Goal: Information Seeking & Learning: Check status

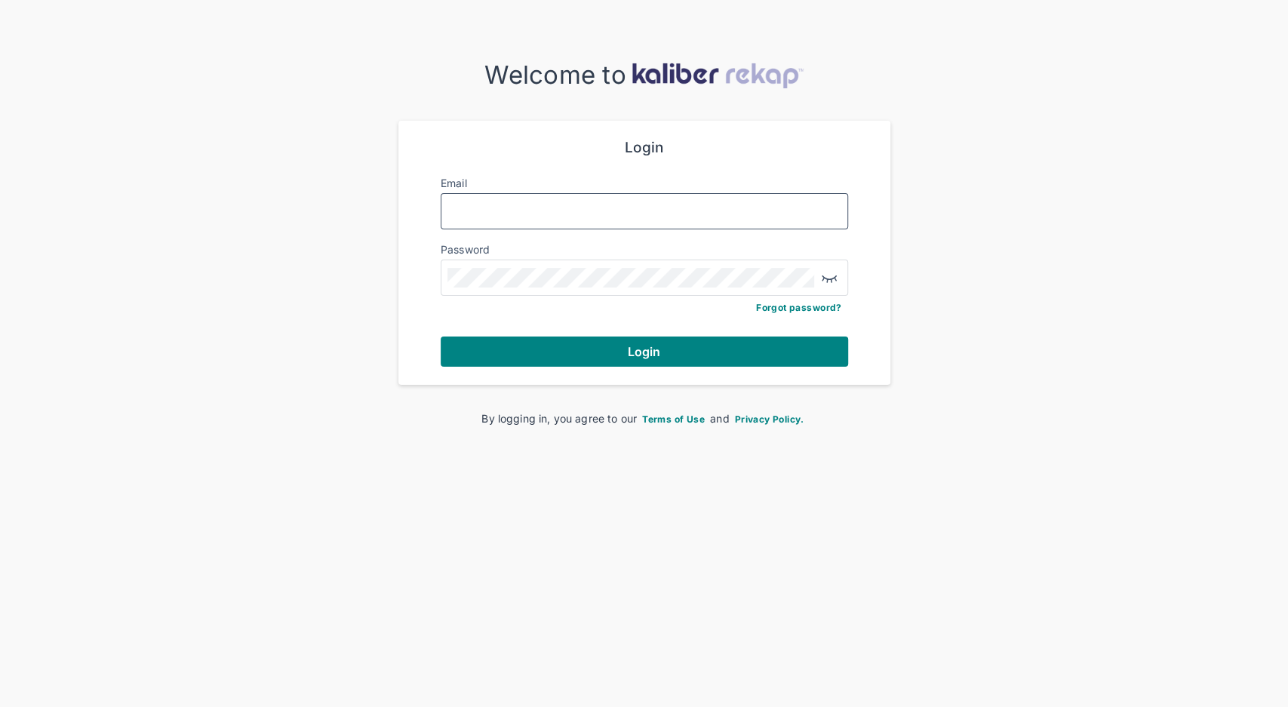
click at [626, 216] on input "Email" at bounding box center [644, 211] width 394 height 20
type input "**********"
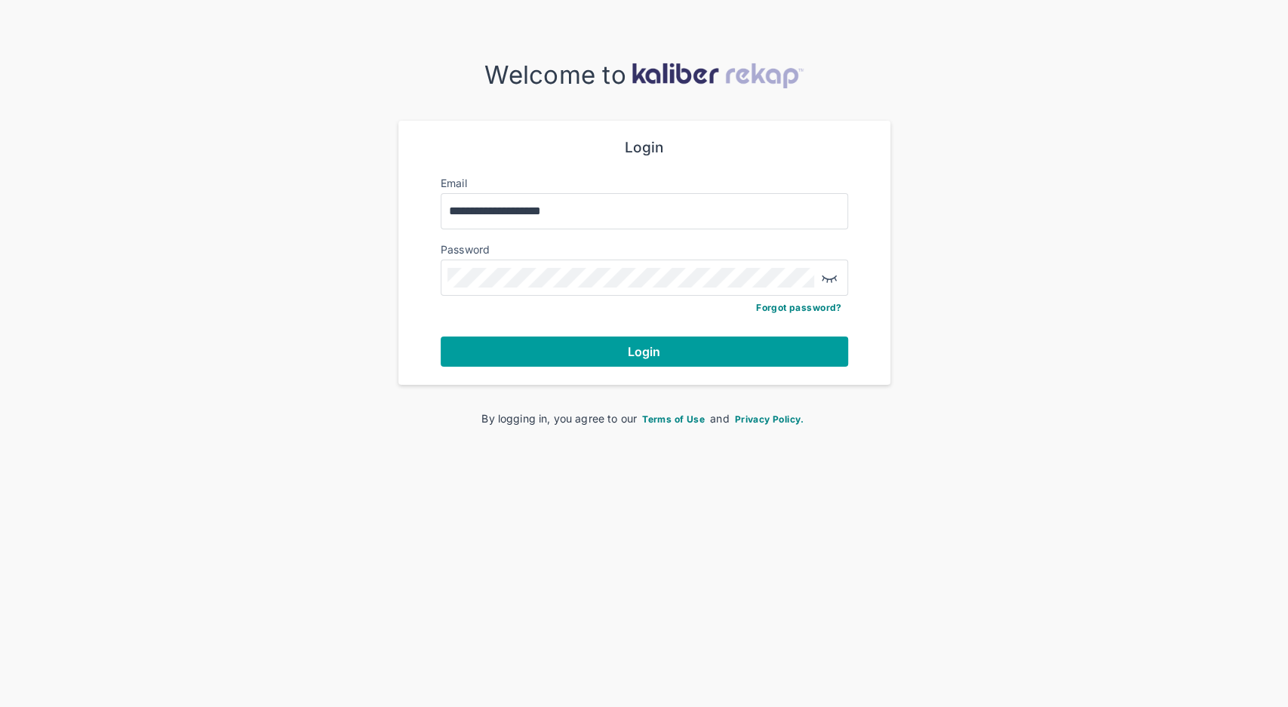
click at [626, 338] on button "Login" at bounding box center [645, 352] width 408 height 30
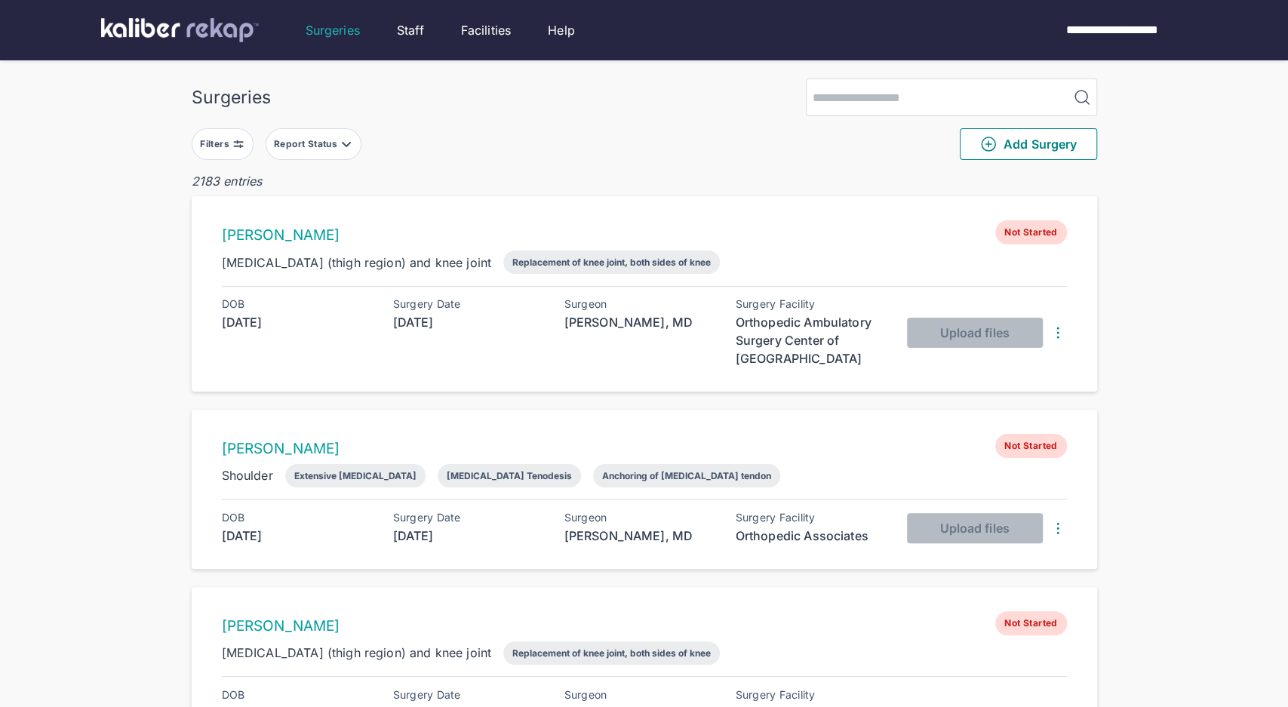
click at [235, 140] on img at bounding box center [238, 144] width 12 height 12
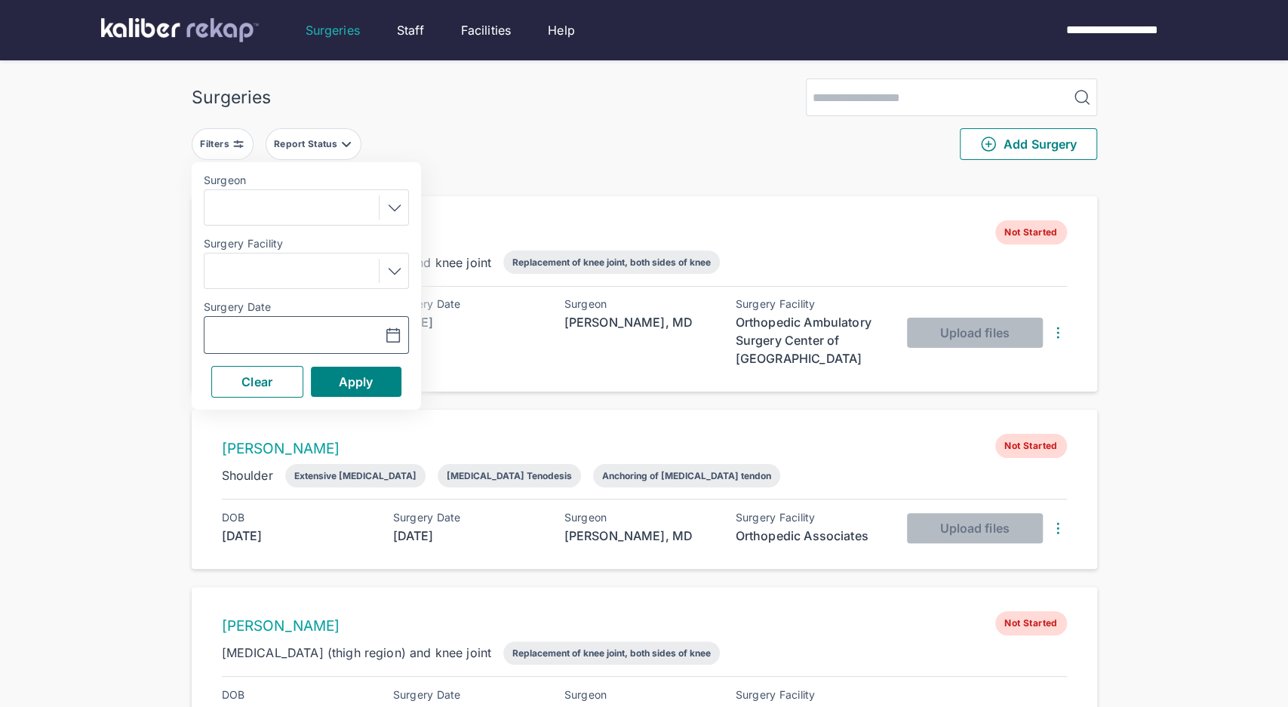
click at [399, 340] on icon "button" at bounding box center [392, 335] width 13 height 14
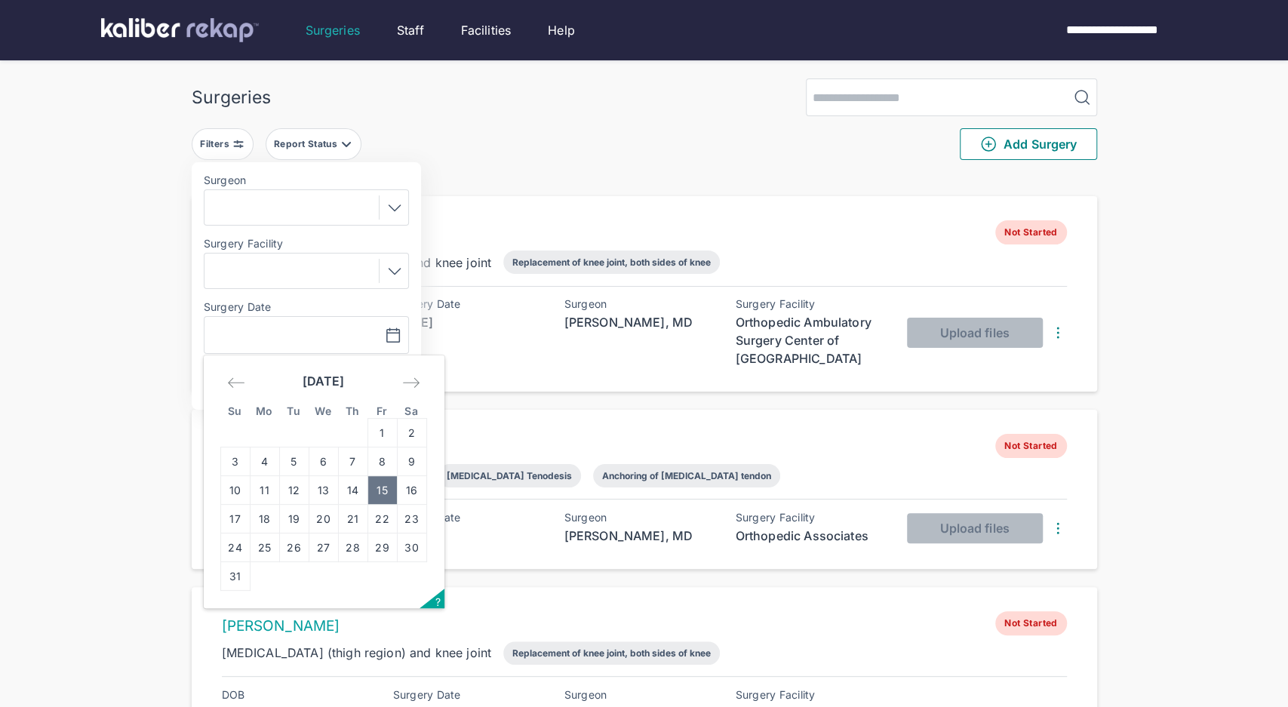
click at [375, 484] on td "15" at bounding box center [382, 490] width 29 height 29
type input "**********"
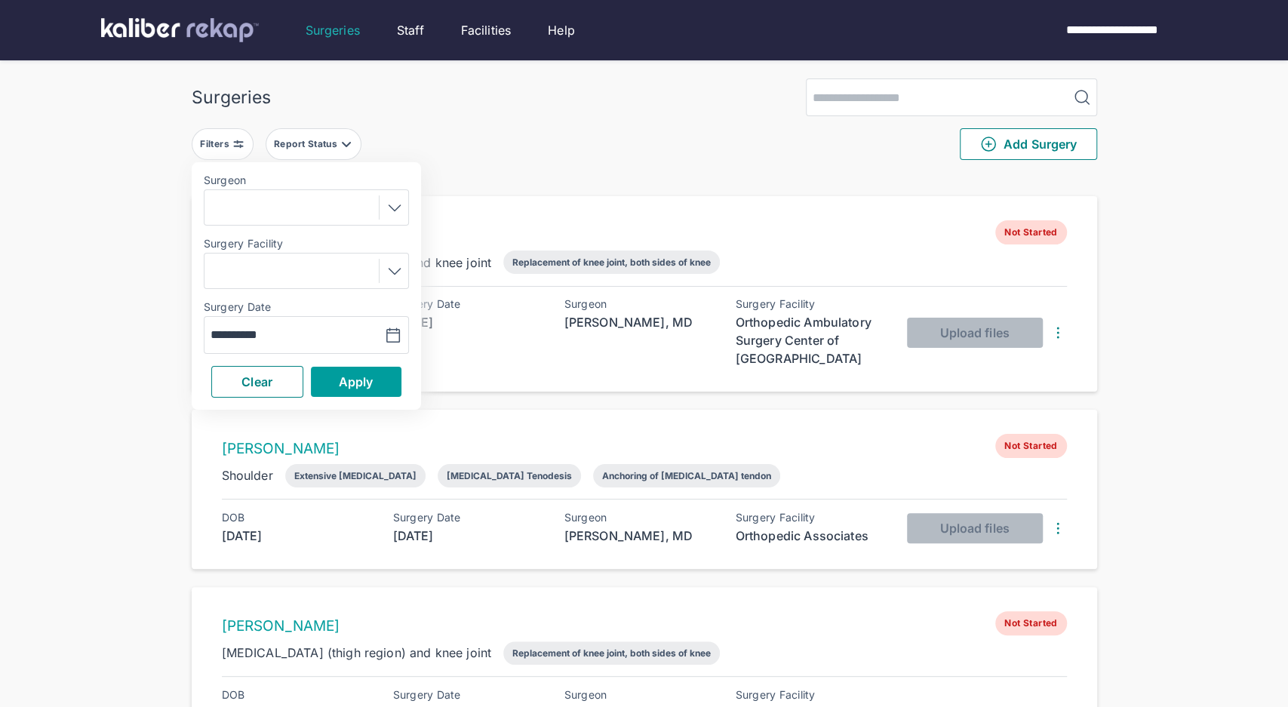
click at [399, 388] on button "Apply" at bounding box center [356, 382] width 91 height 30
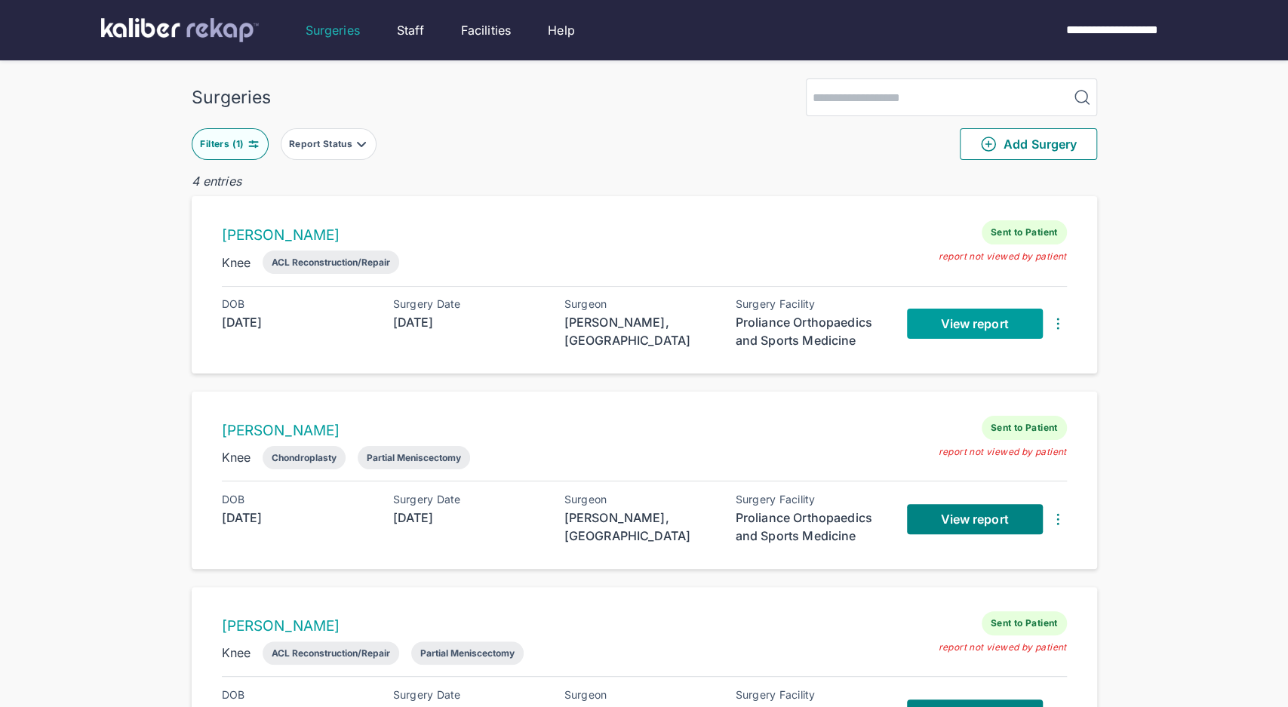
click at [954, 324] on span "View report" at bounding box center [974, 323] width 68 height 15
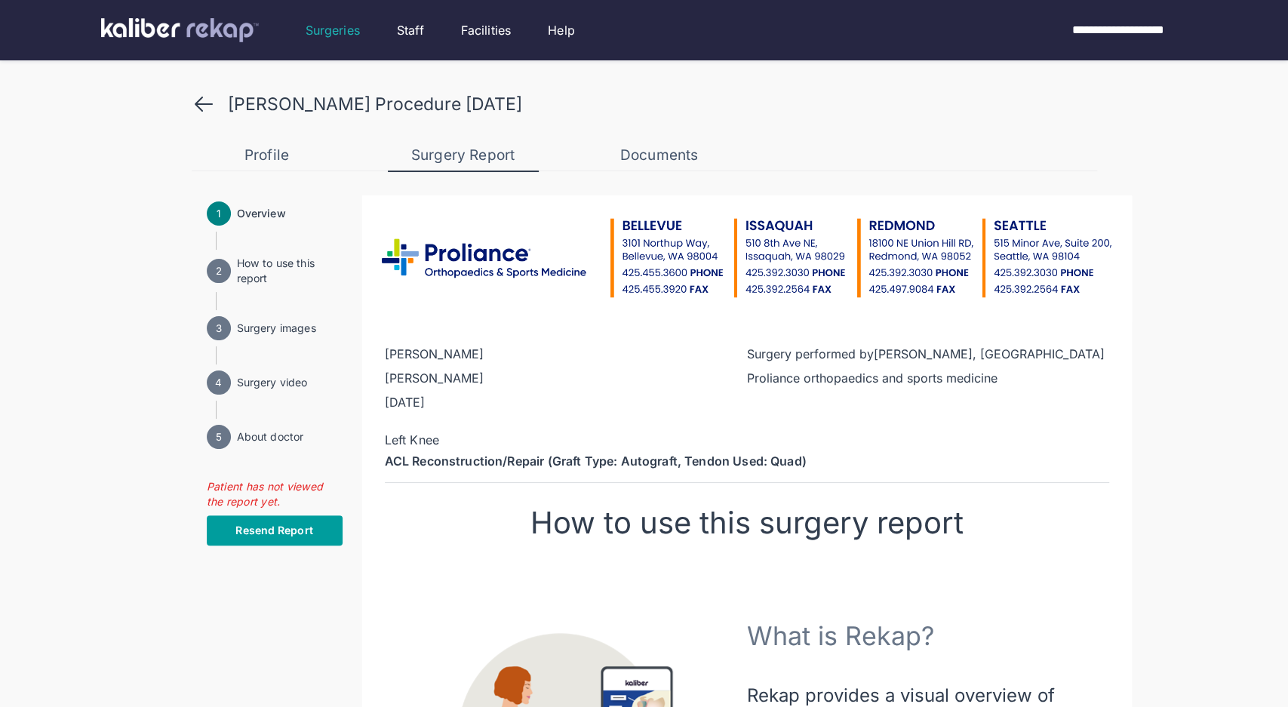
click at [306, 534] on span "Resend Report" at bounding box center [273, 530] width 77 height 15
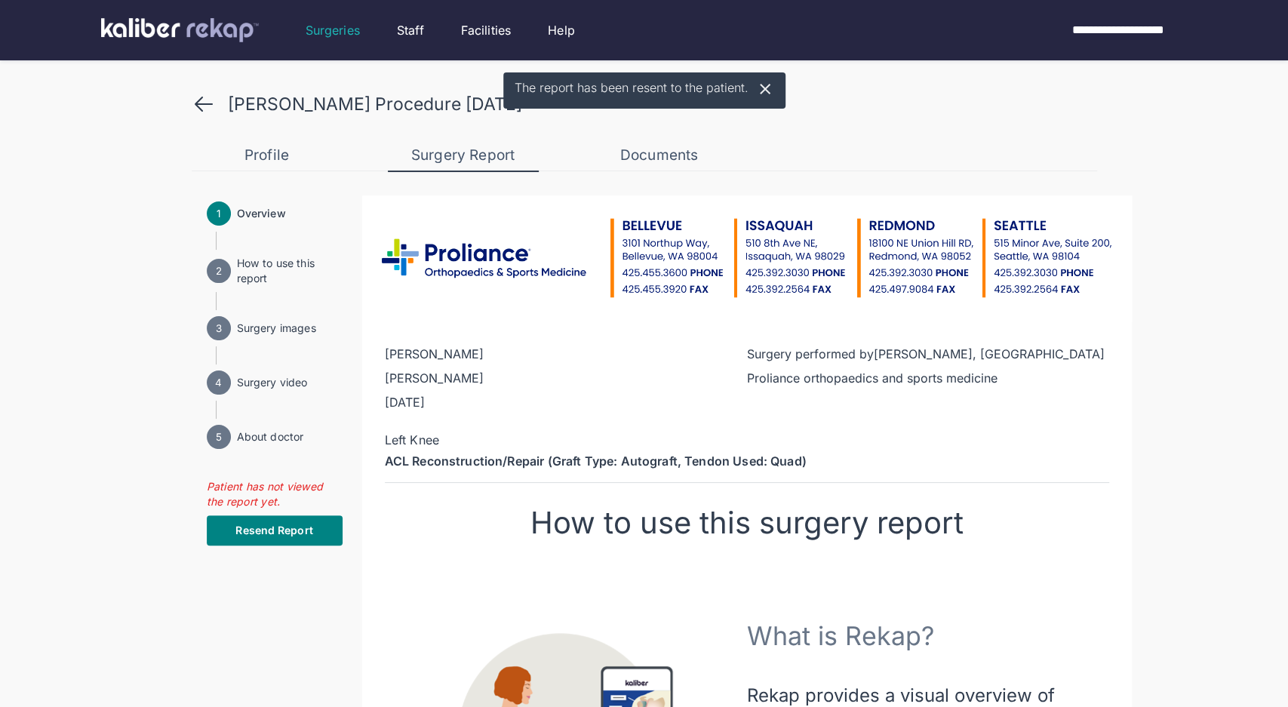
click at [198, 100] on icon at bounding box center [203, 104] width 17 height 14
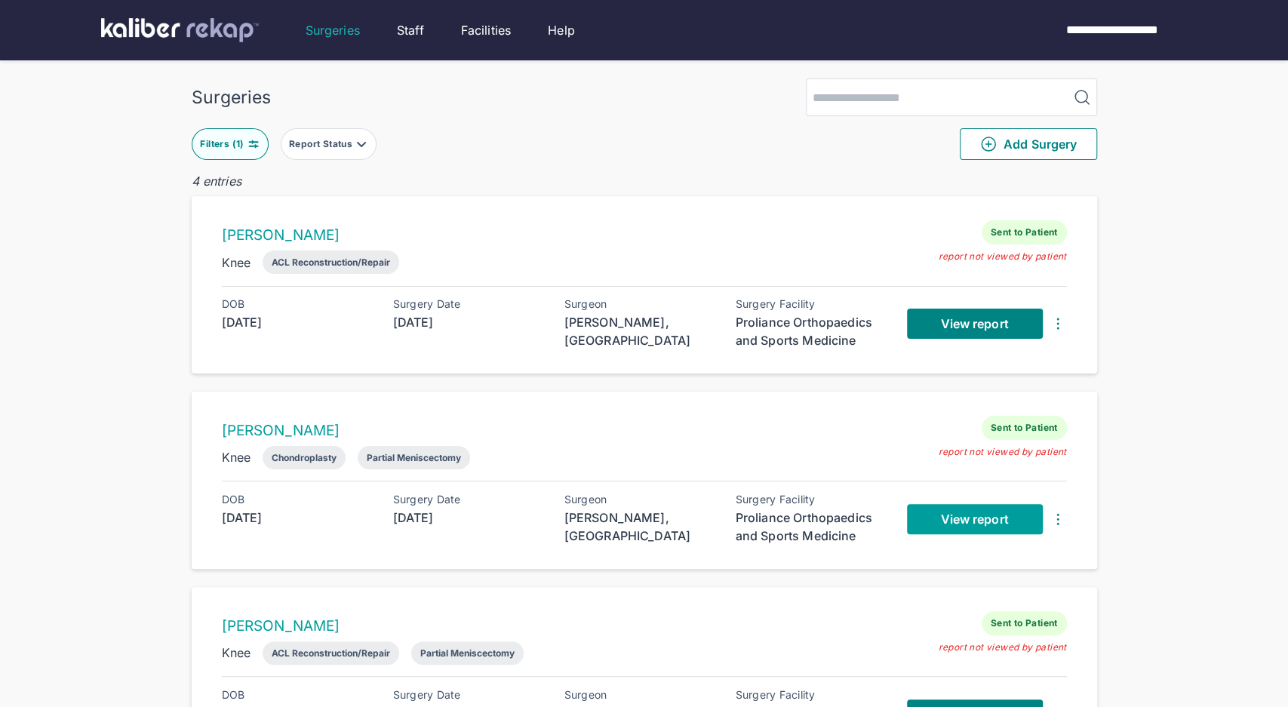
click at [981, 523] on span "View report" at bounding box center [974, 519] width 68 height 15
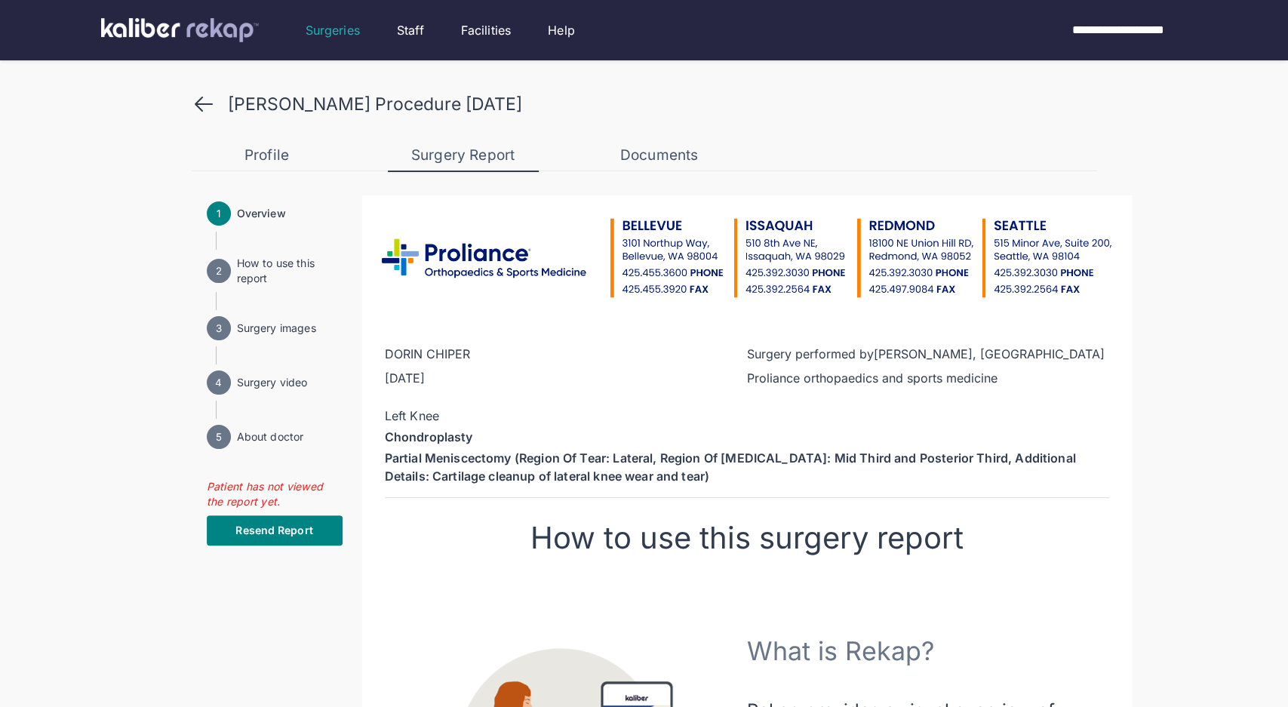
click at [280, 539] on button "Resend Report" at bounding box center [275, 530] width 136 height 30
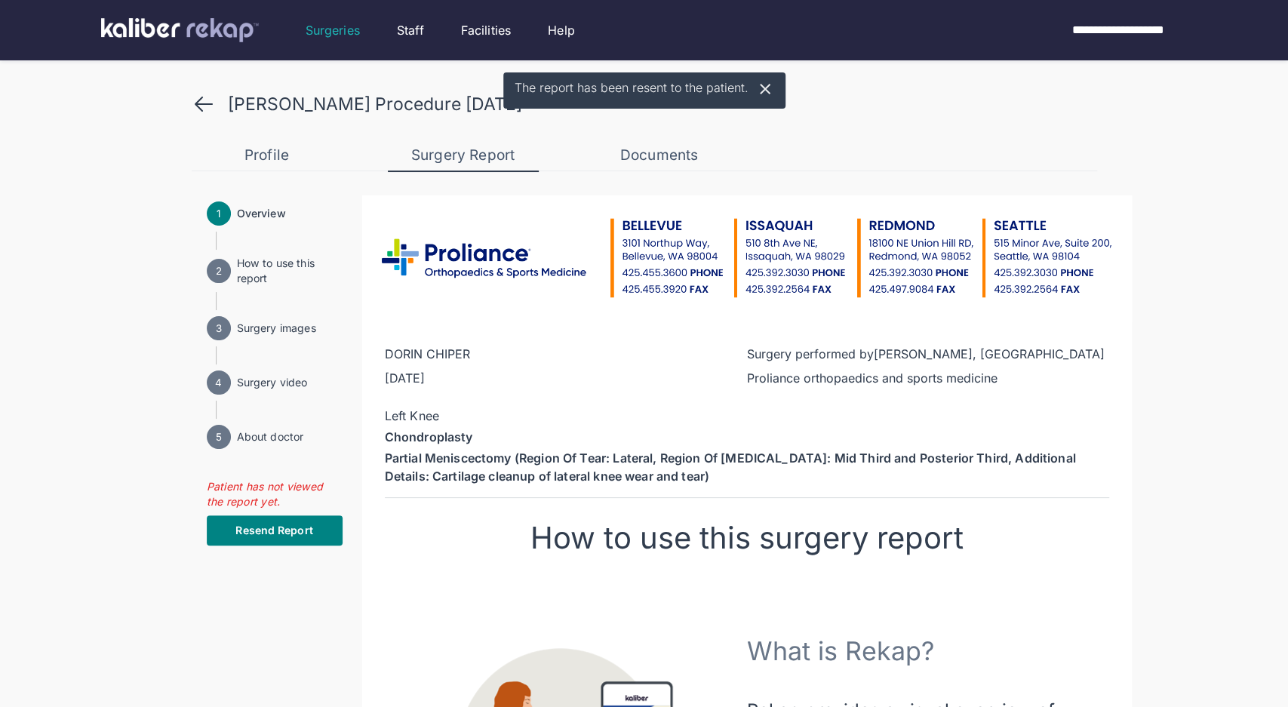
click at [201, 101] on icon at bounding box center [204, 104] width 24 height 24
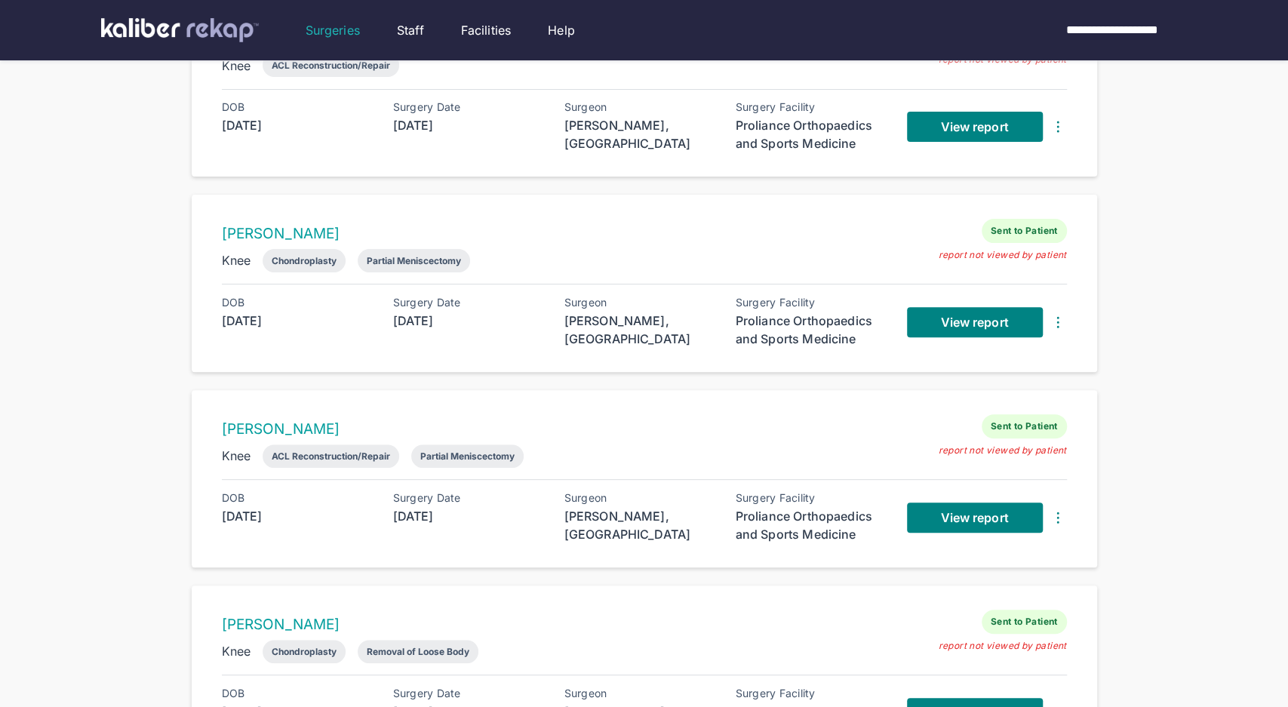
scroll to position [176, 0]
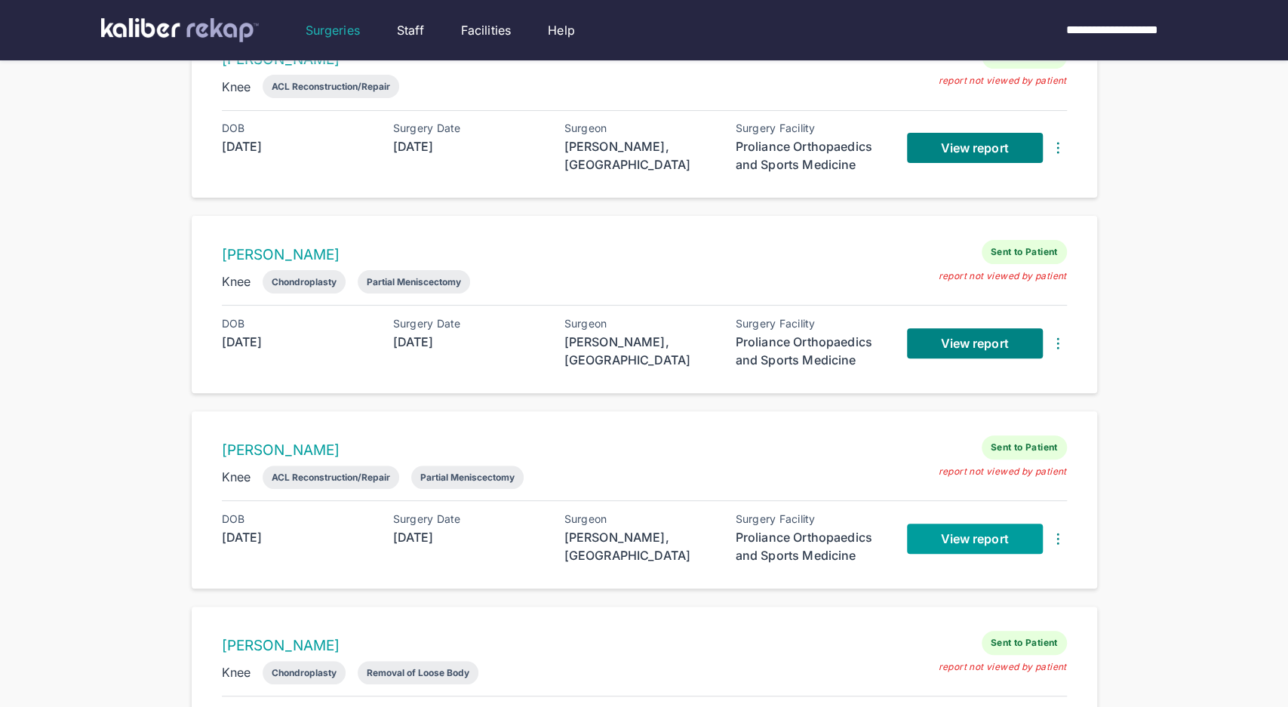
click at [945, 533] on span "View report" at bounding box center [974, 538] width 68 height 15
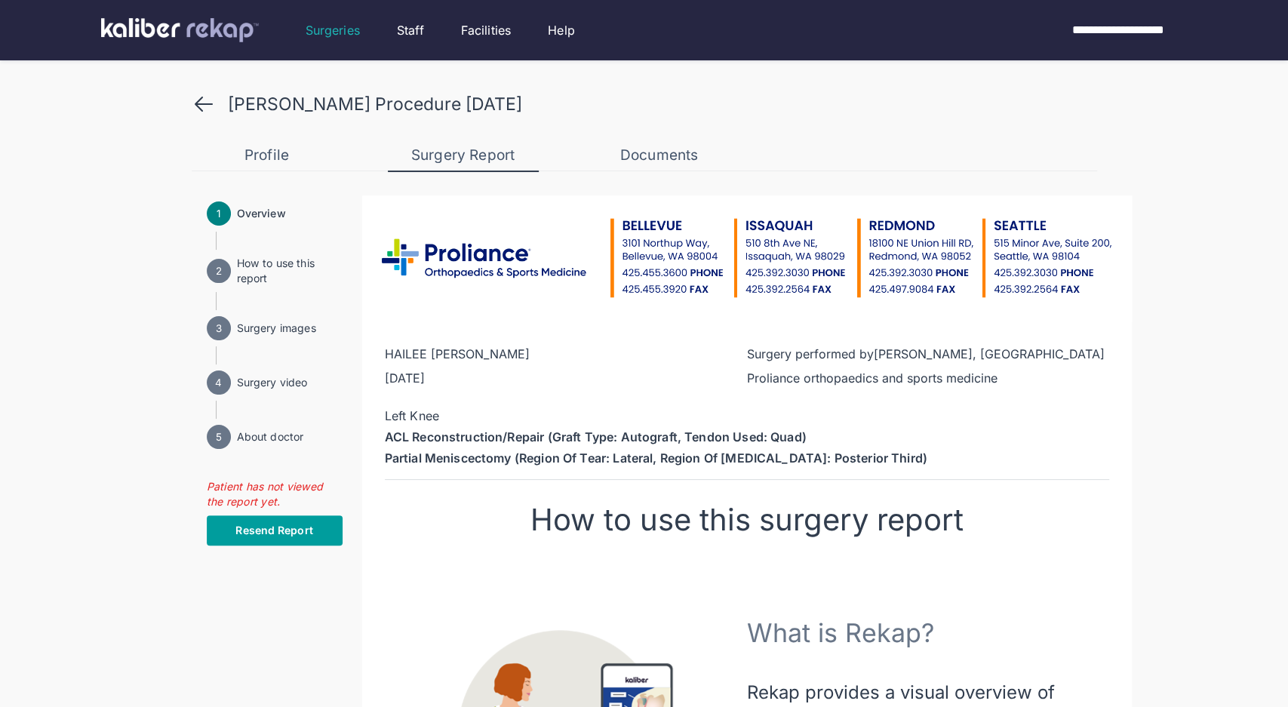
click at [272, 529] on span "Resend Report" at bounding box center [273, 530] width 77 height 15
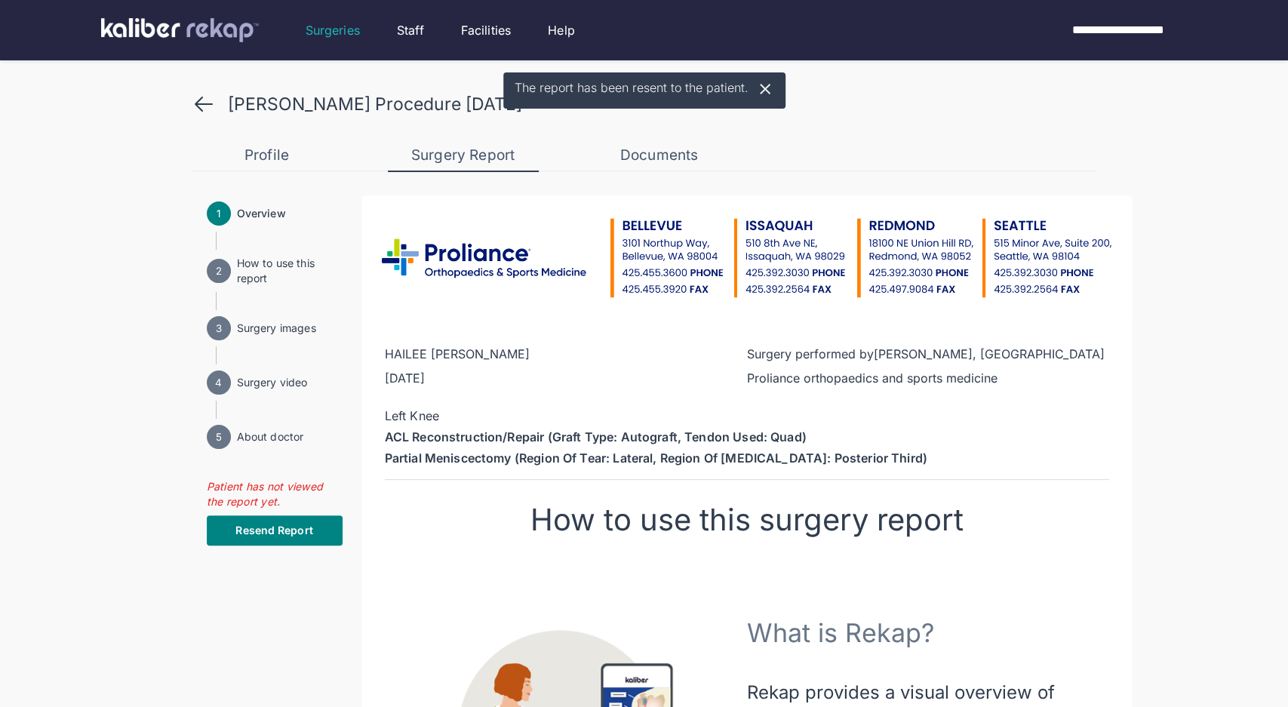
click at [214, 110] on icon at bounding box center [204, 104] width 24 height 24
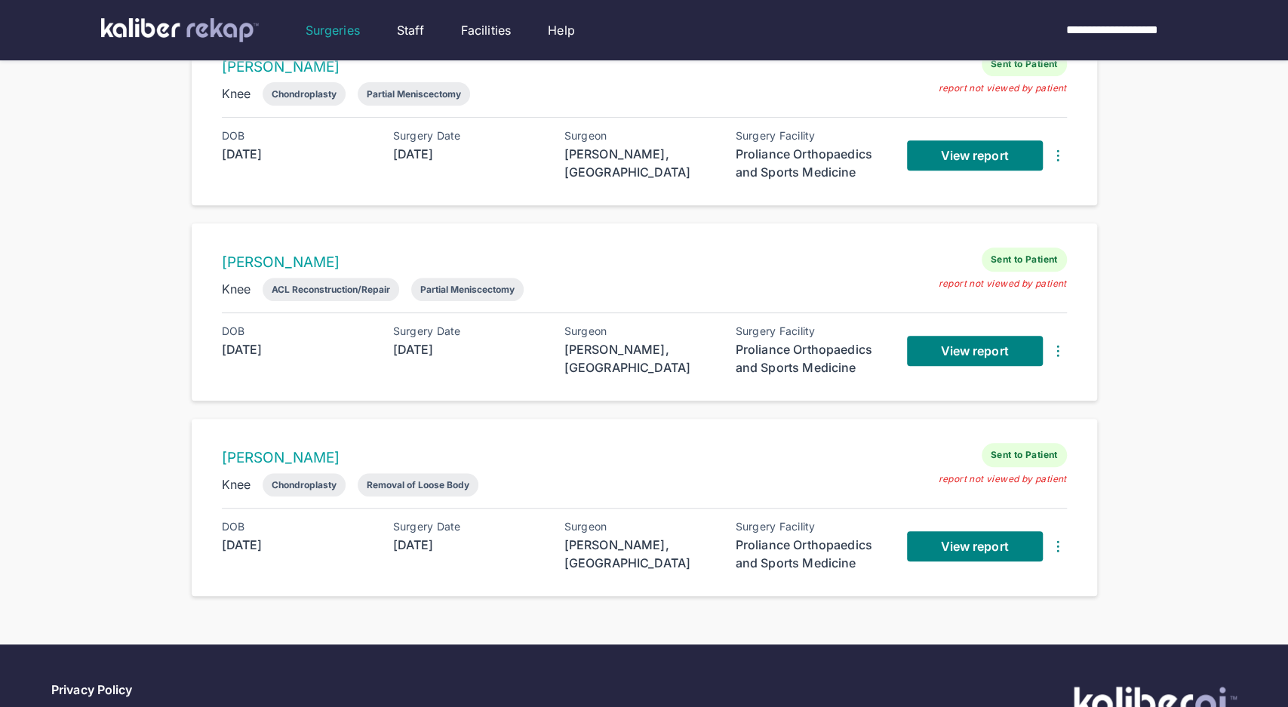
scroll to position [387, 0]
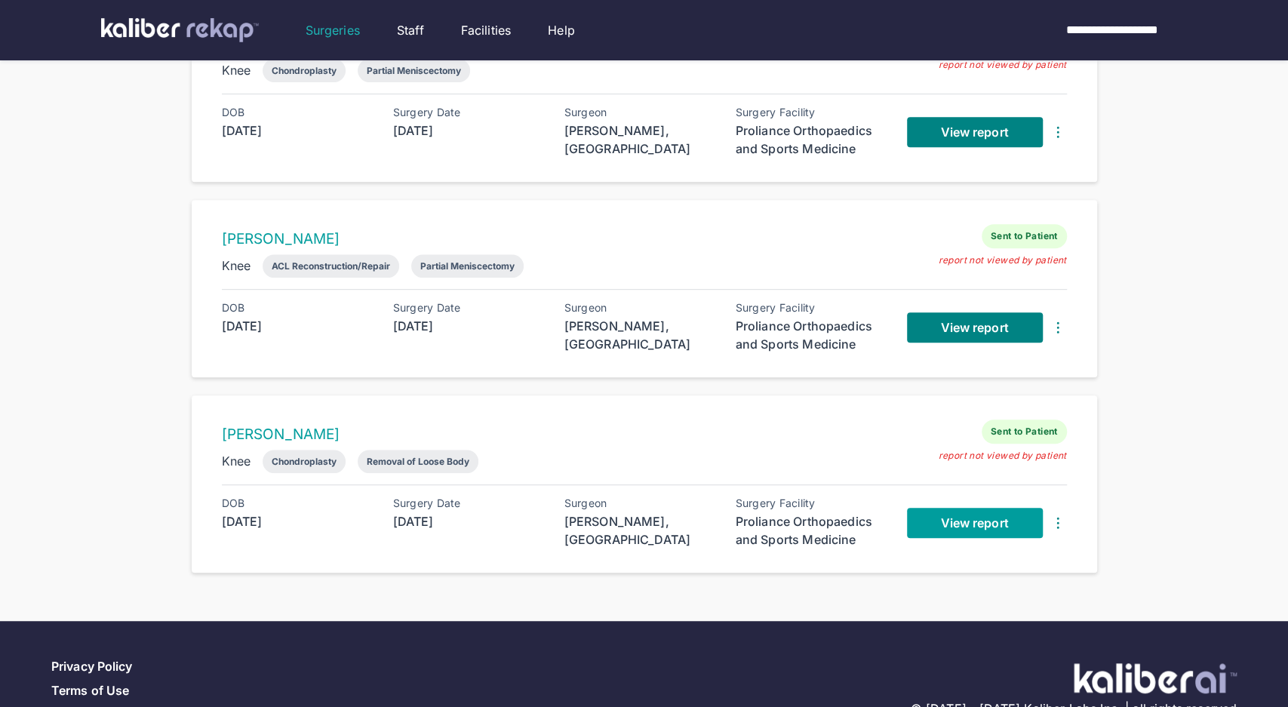
click at [973, 524] on span "View report" at bounding box center [974, 522] width 68 height 15
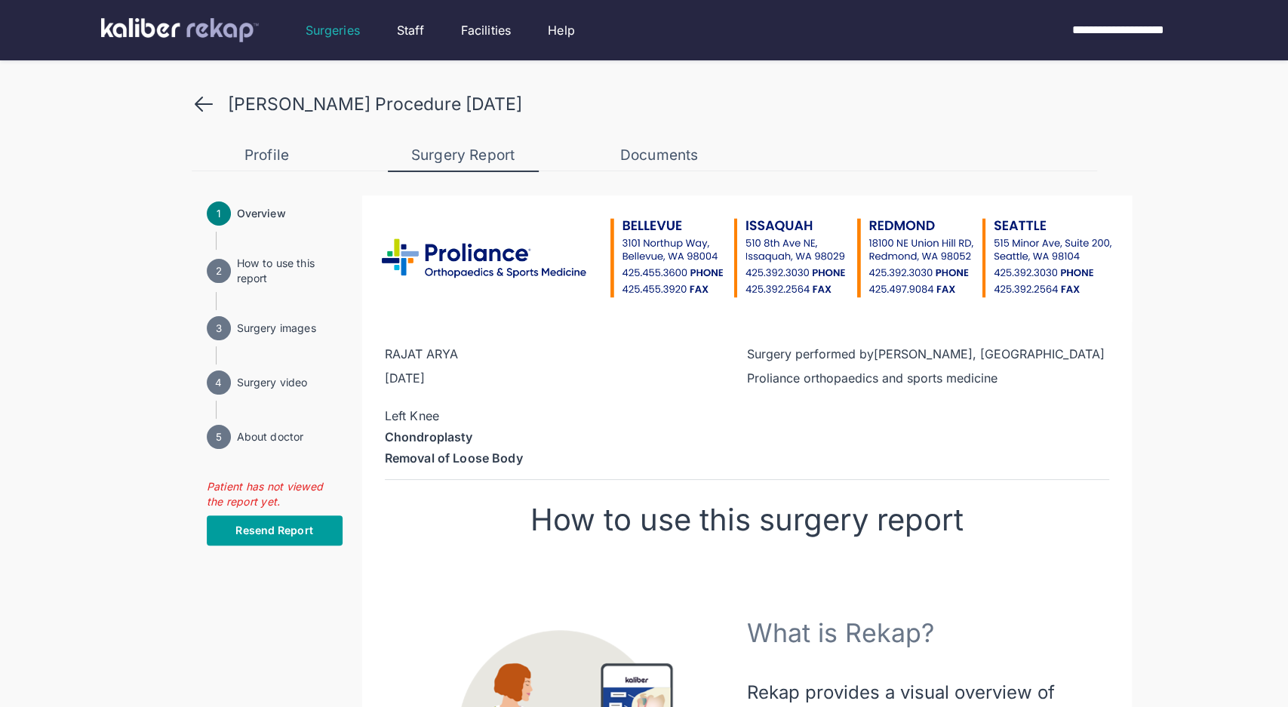
click at [303, 535] on span "Resend Report" at bounding box center [273, 530] width 77 height 15
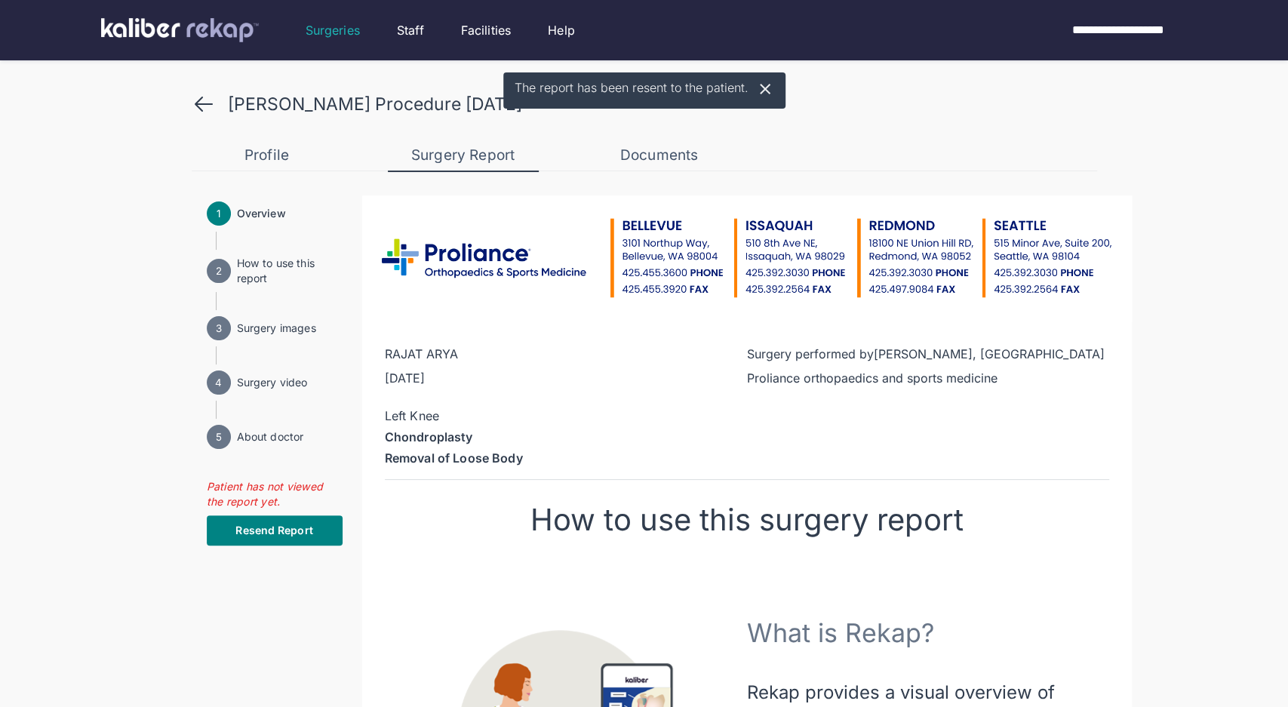
click at [197, 99] on icon at bounding box center [204, 104] width 24 height 24
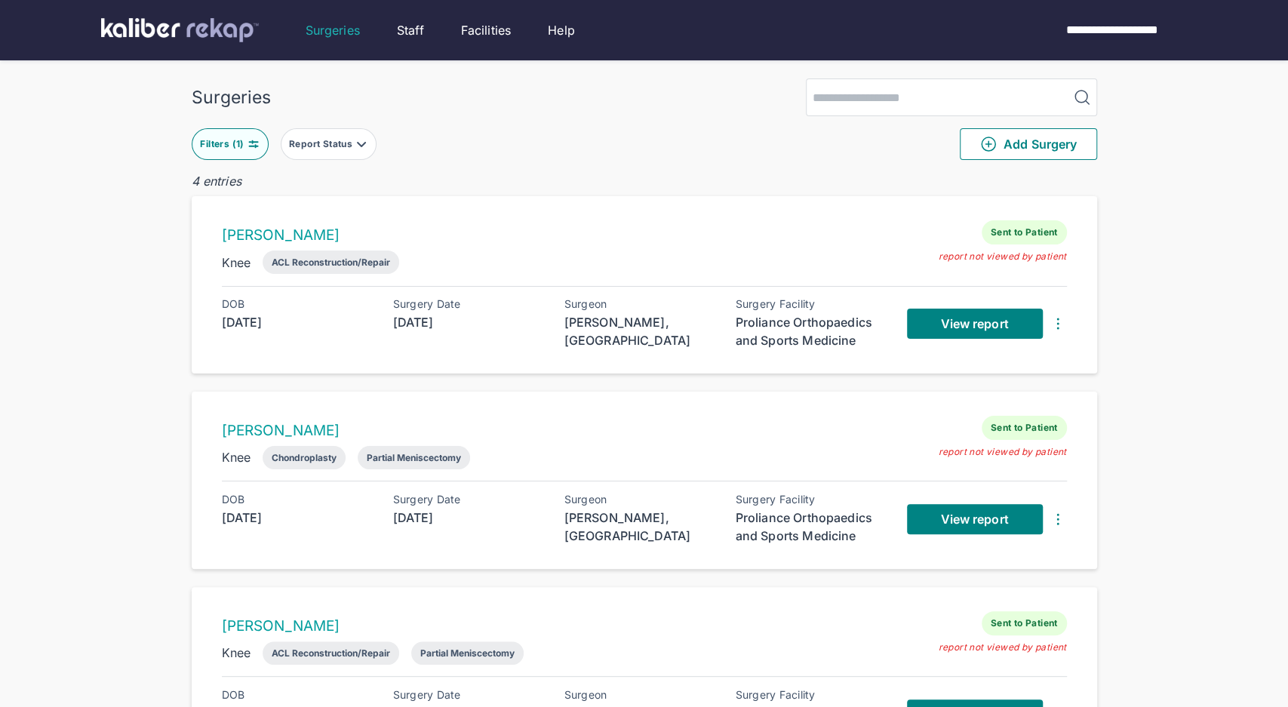
click at [248, 145] on img at bounding box center [254, 144] width 12 height 12
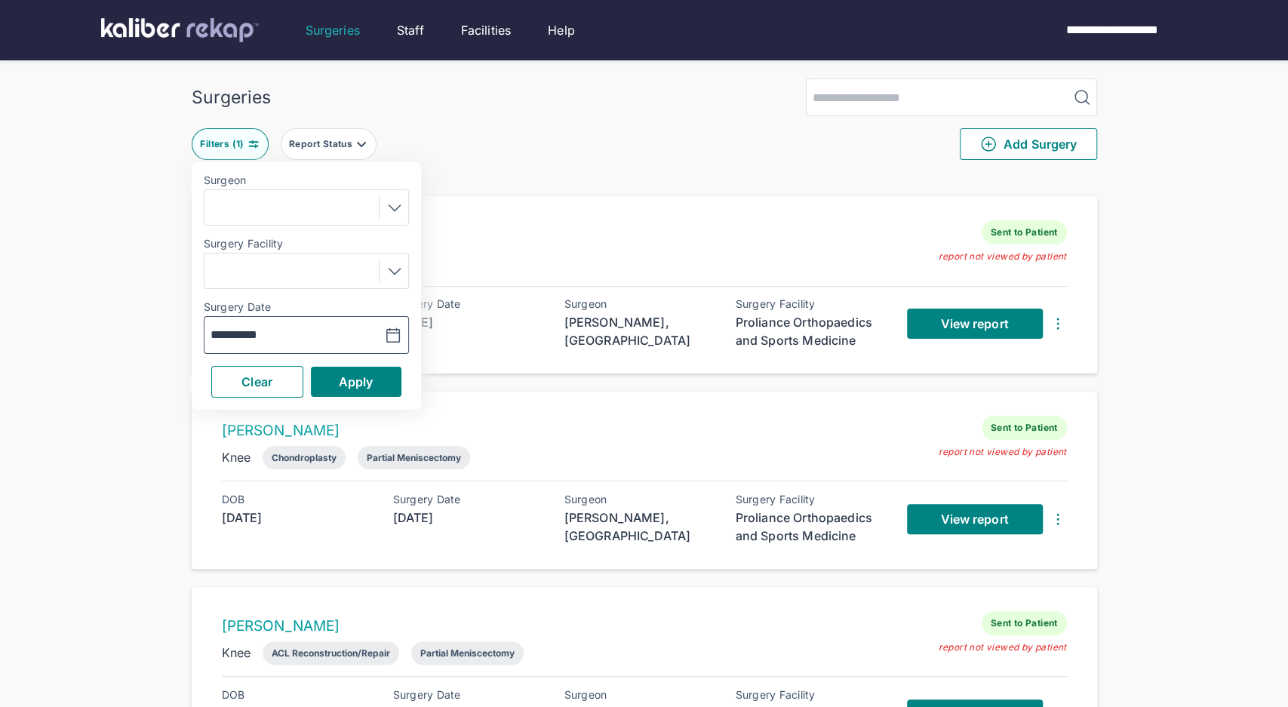
click at [392, 327] on icon "button" at bounding box center [393, 336] width 18 height 18
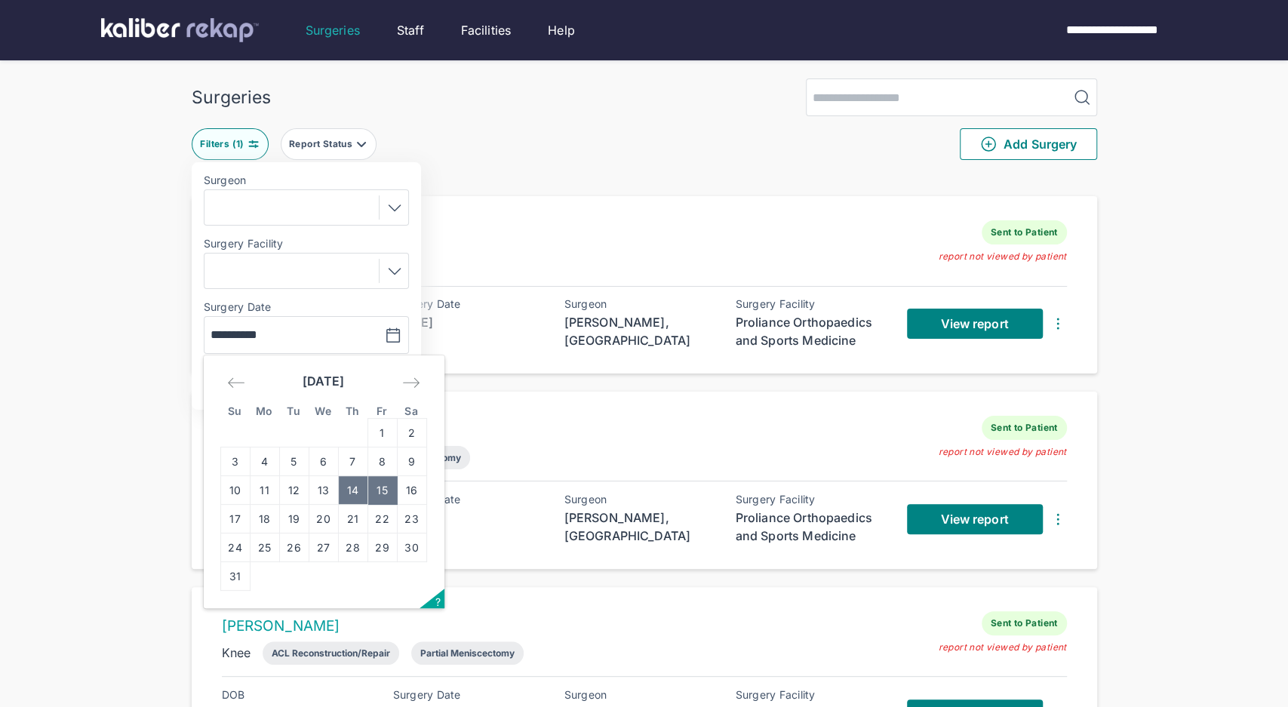
click at [354, 494] on td "14" at bounding box center [352, 490] width 29 height 29
type input "**********"
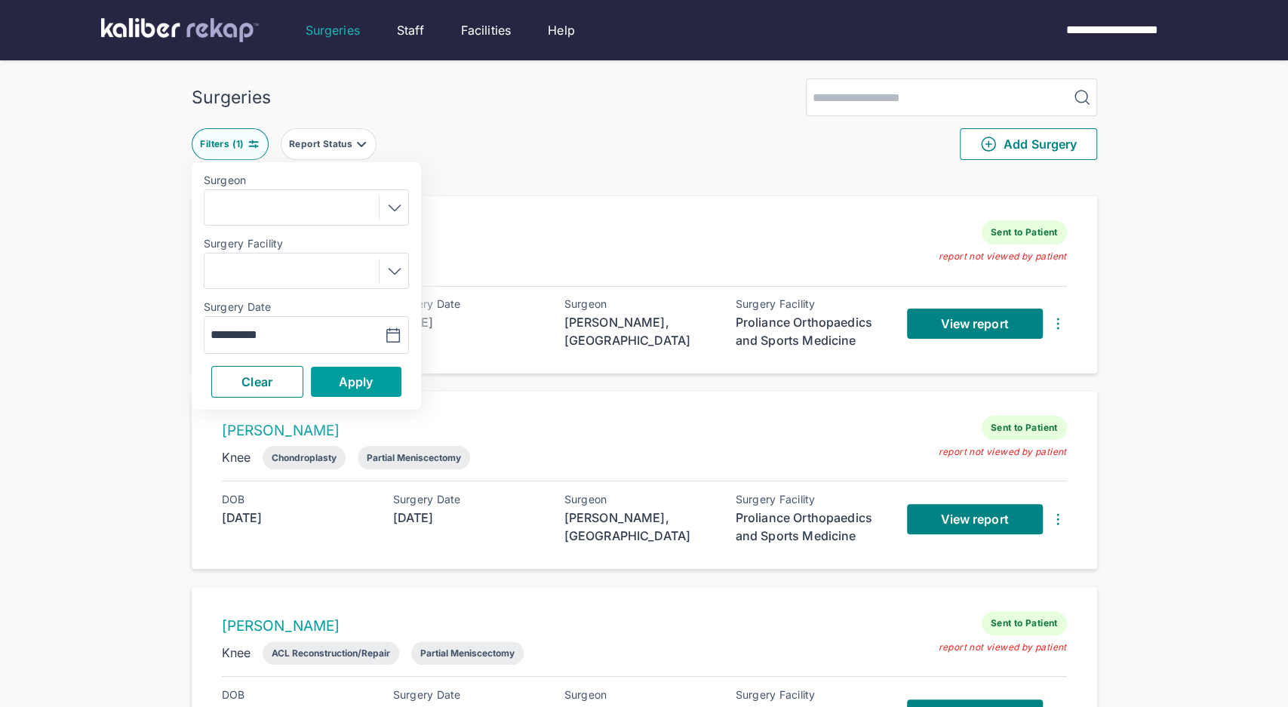
click at [359, 386] on span "Apply" at bounding box center [356, 381] width 35 height 15
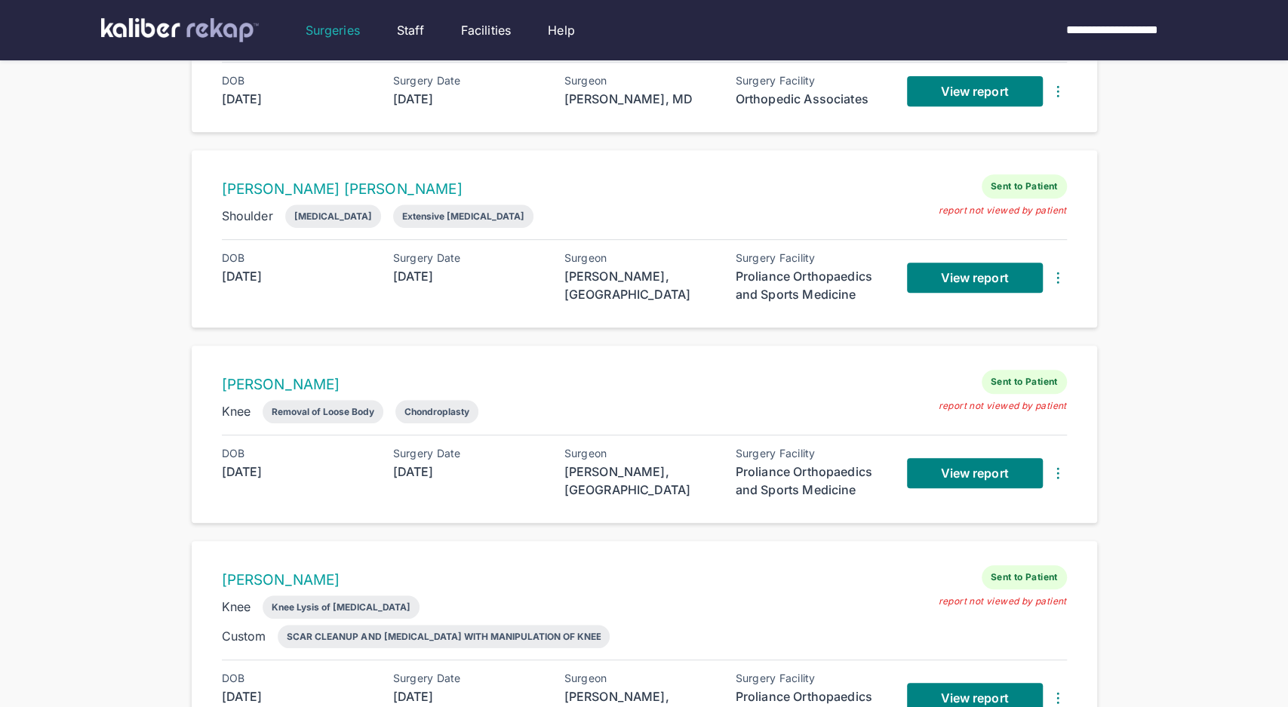
scroll to position [368, 0]
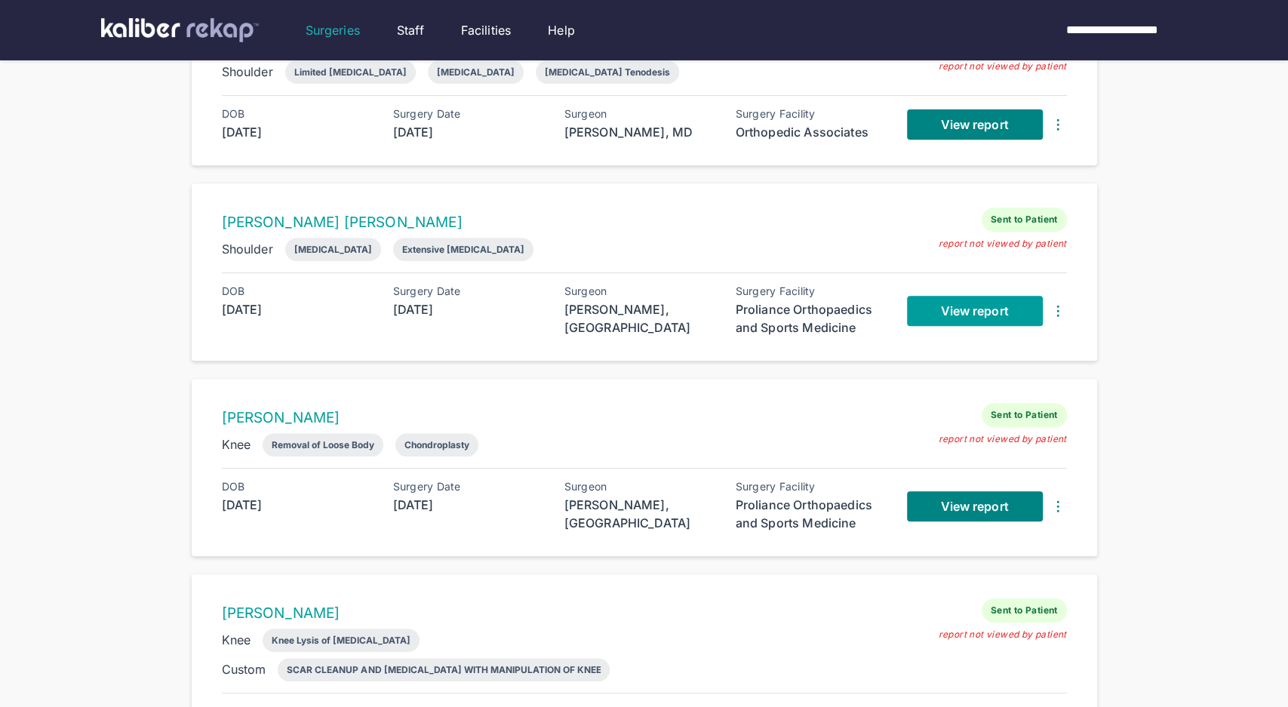
click at [964, 305] on span "View report" at bounding box center [974, 310] width 68 height 15
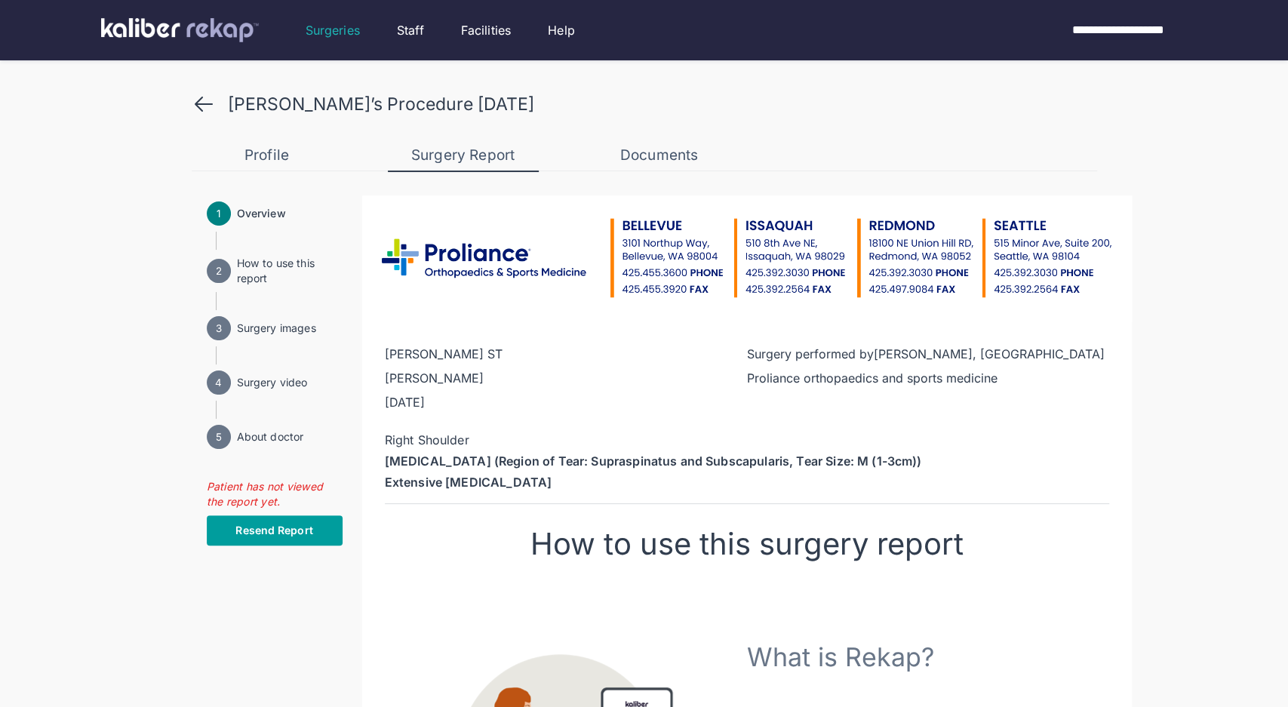
click at [267, 521] on button "Resend Report" at bounding box center [275, 530] width 136 height 30
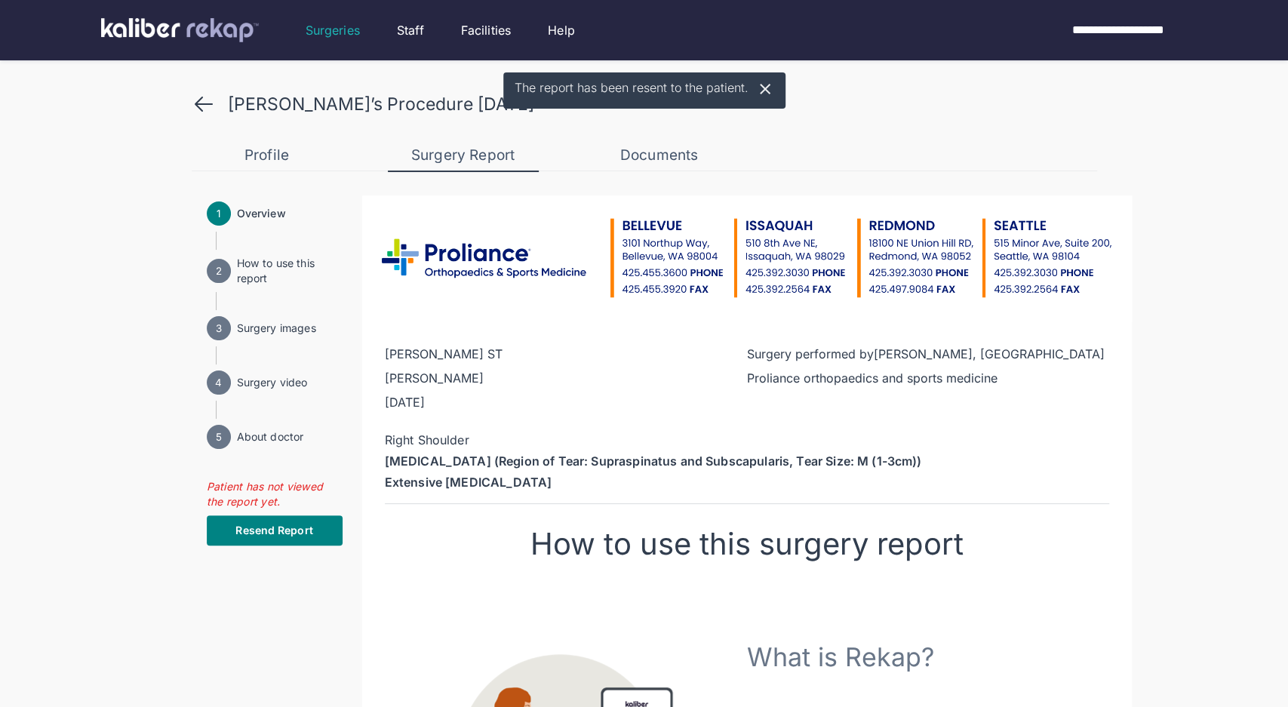
click at [204, 93] on icon at bounding box center [204, 104] width 24 height 24
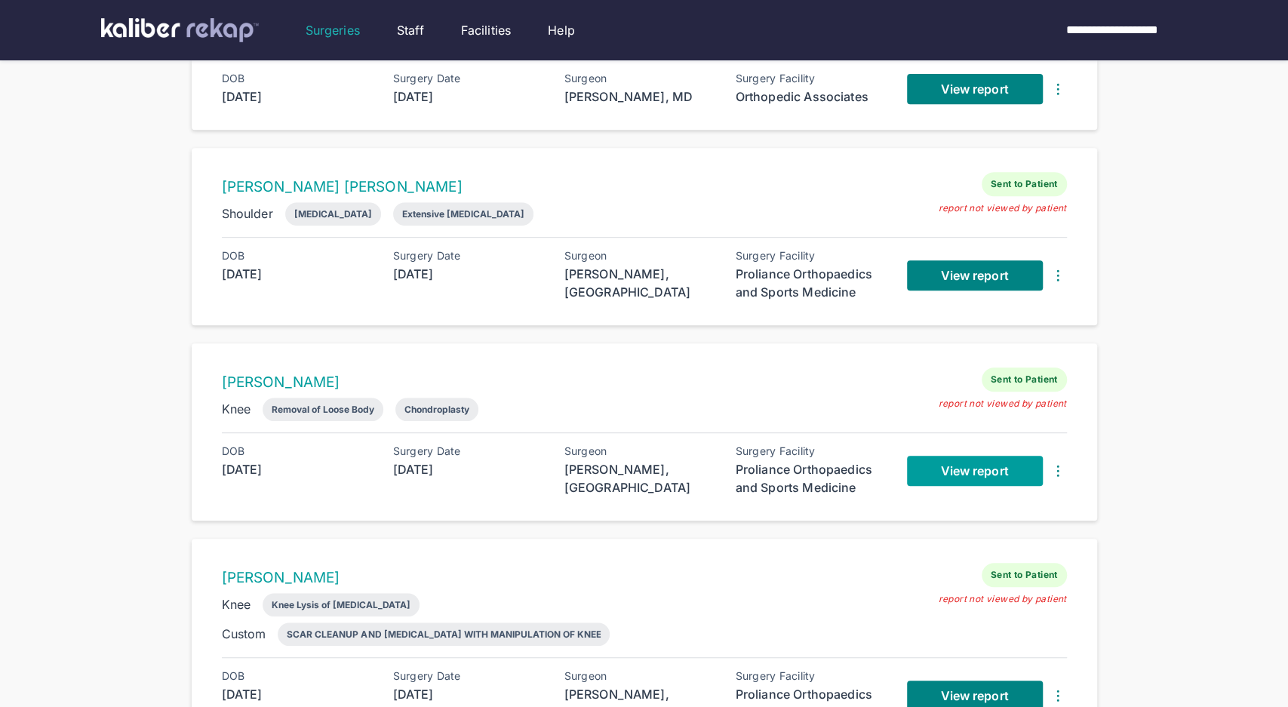
scroll to position [404, 0]
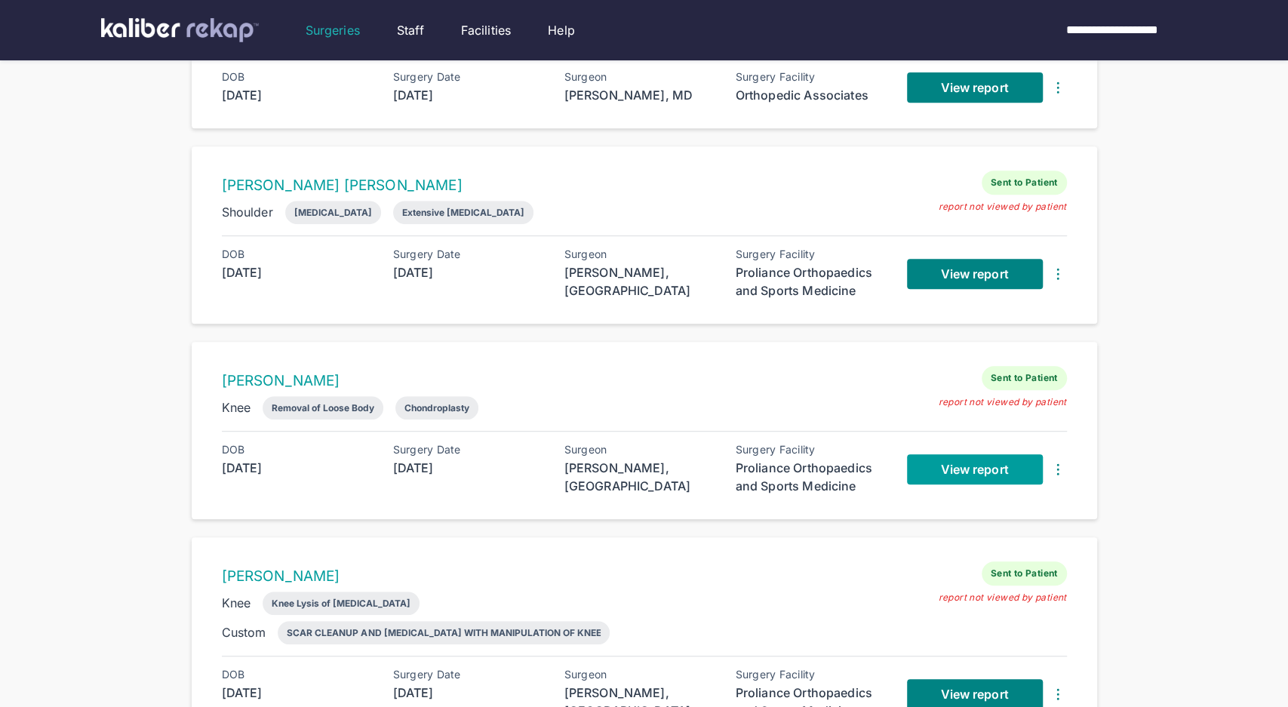
click at [970, 476] on link "View report" at bounding box center [975, 469] width 136 height 30
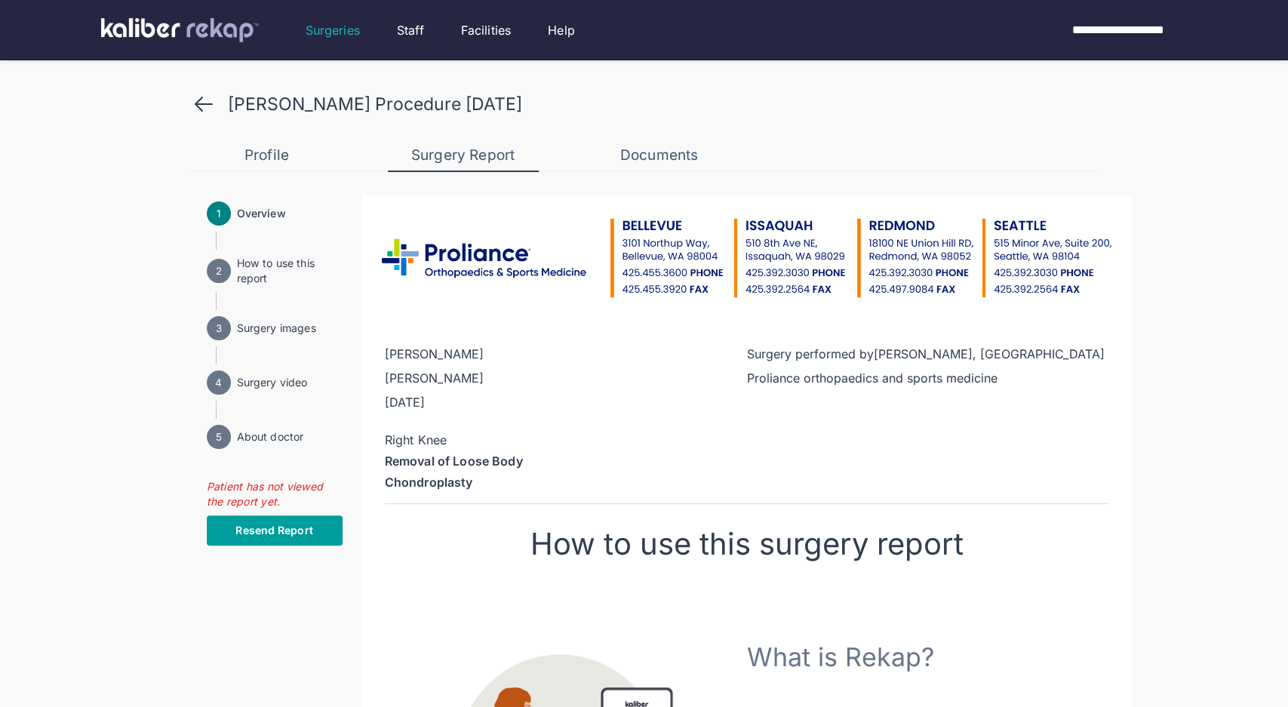
click at [254, 538] on button "Resend Report" at bounding box center [275, 530] width 136 height 30
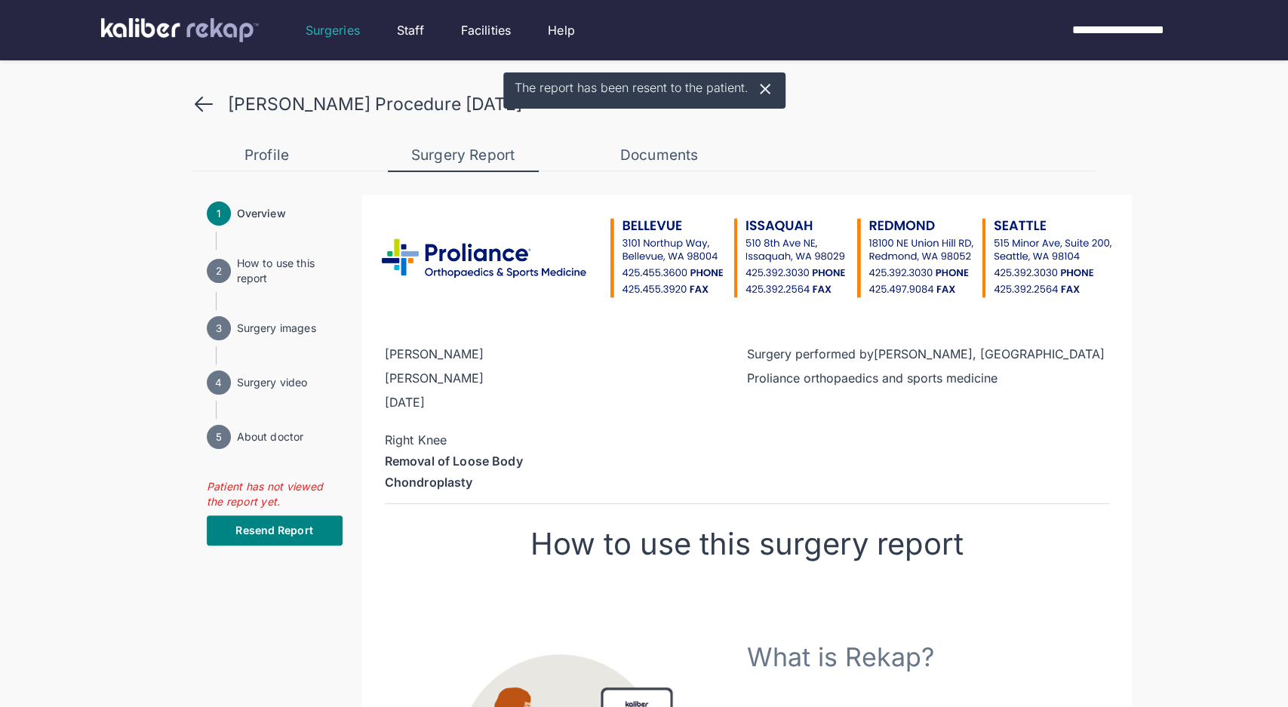
click at [207, 100] on icon at bounding box center [204, 104] width 24 height 24
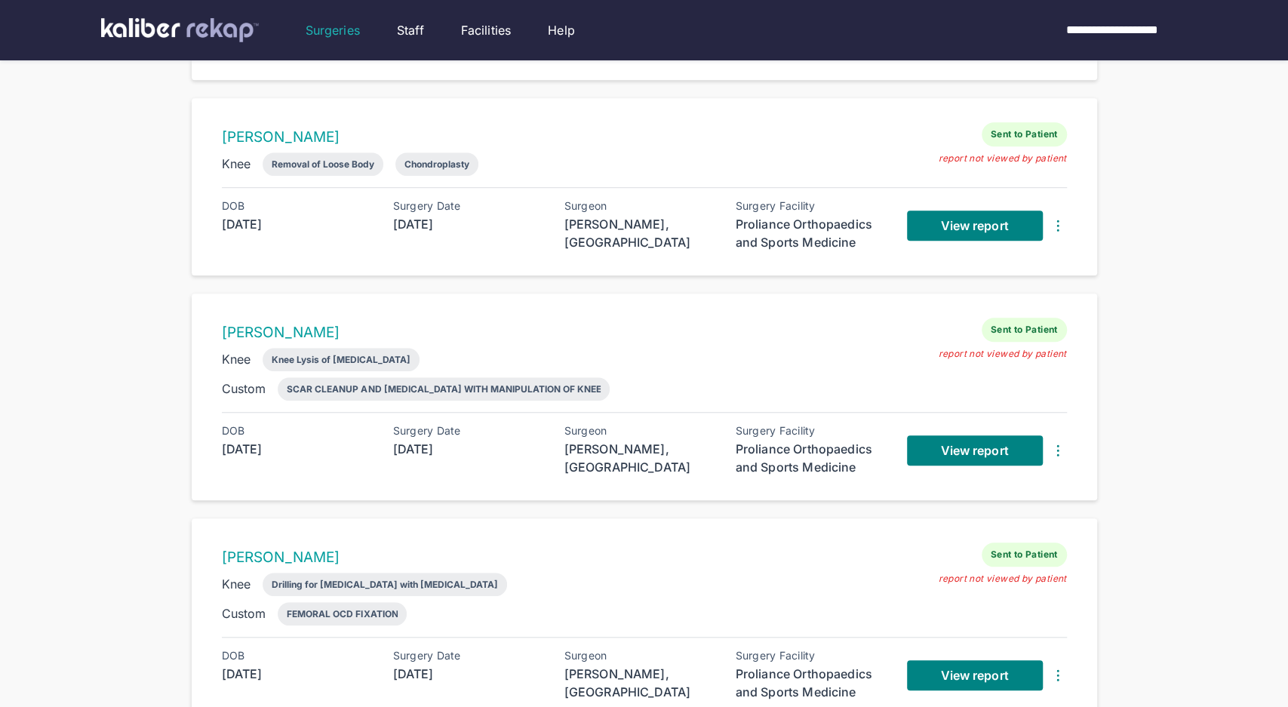
scroll to position [651, 0]
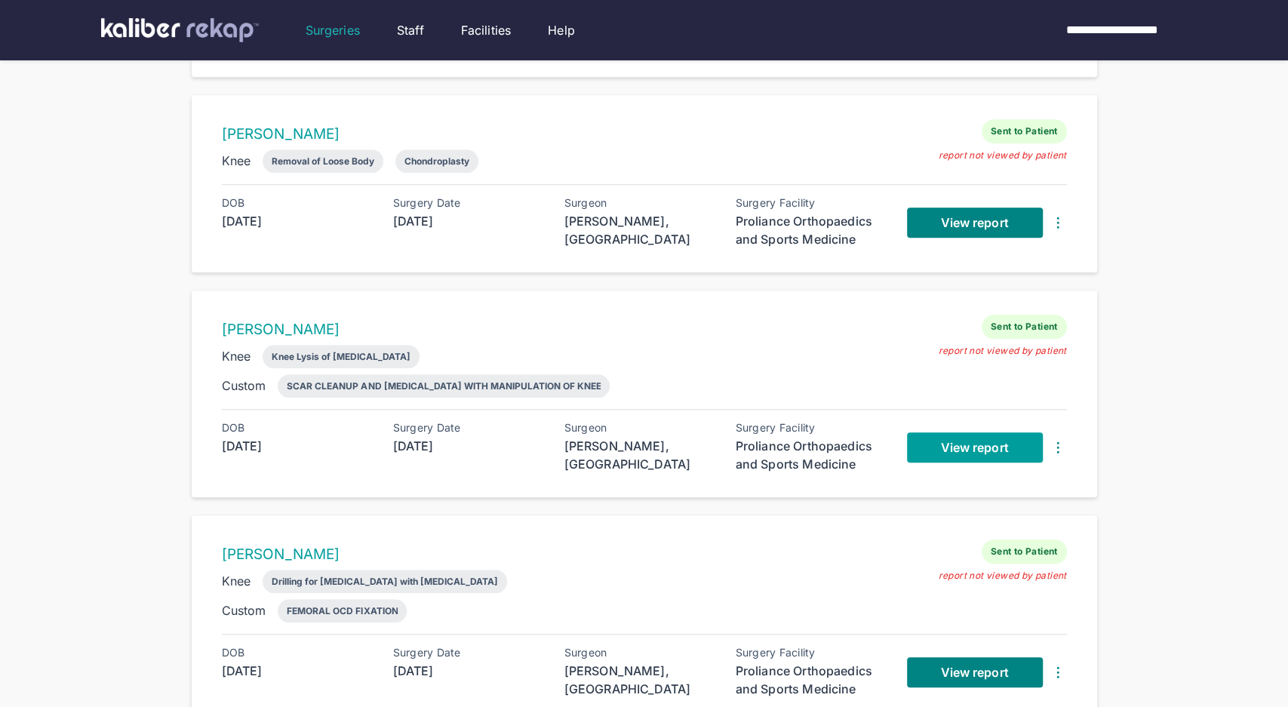
click at [946, 451] on link "View report" at bounding box center [975, 447] width 136 height 30
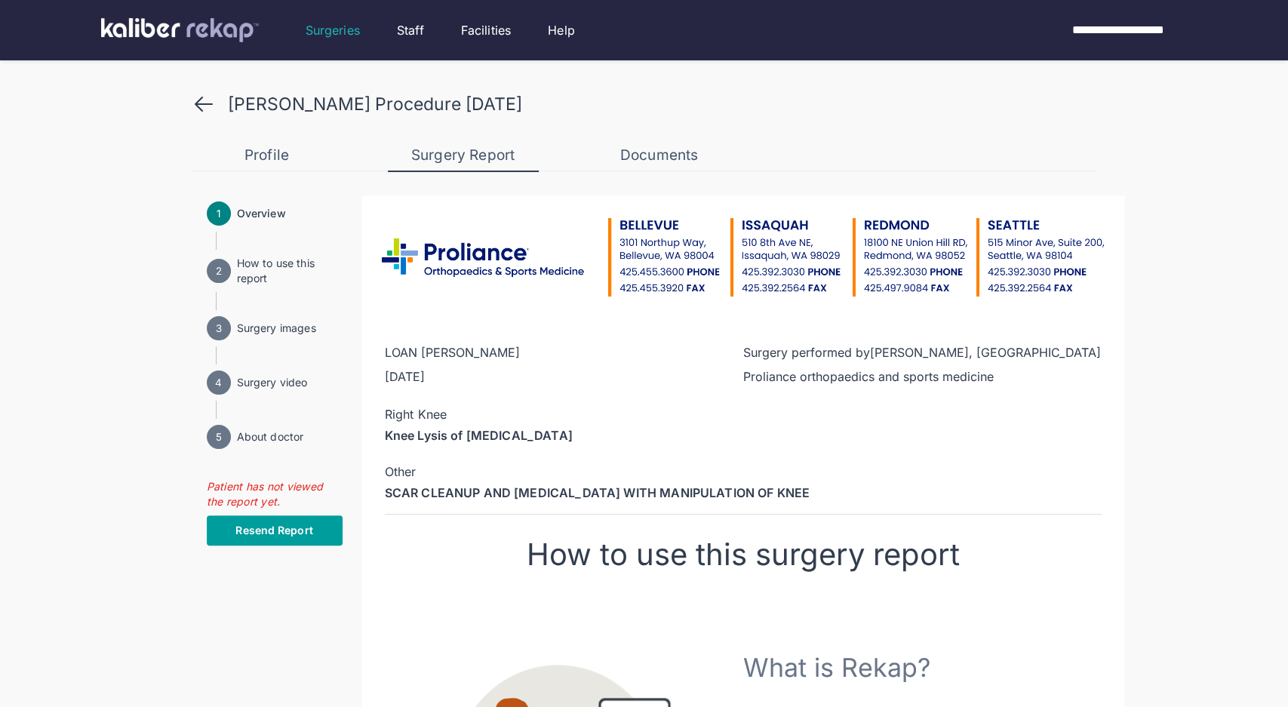
click at [301, 526] on span "Resend Report" at bounding box center [273, 530] width 77 height 15
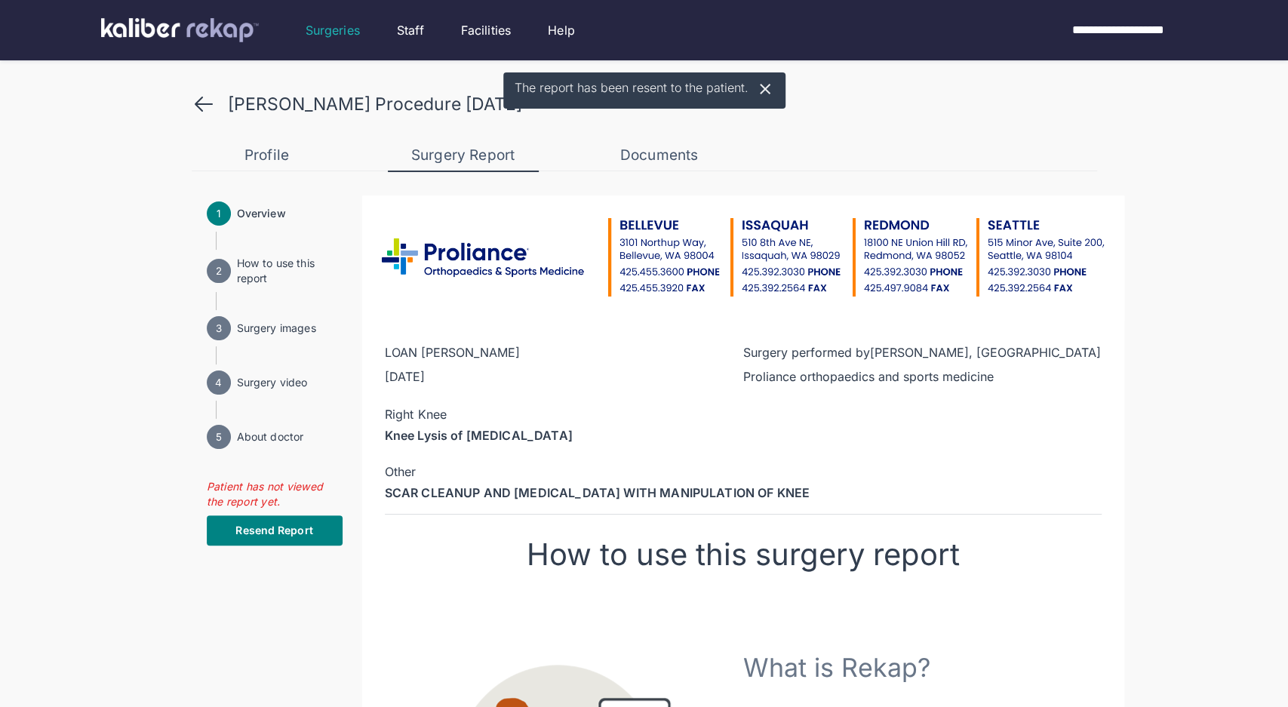
click at [210, 108] on icon at bounding box center [204, 104] width 24 height 24
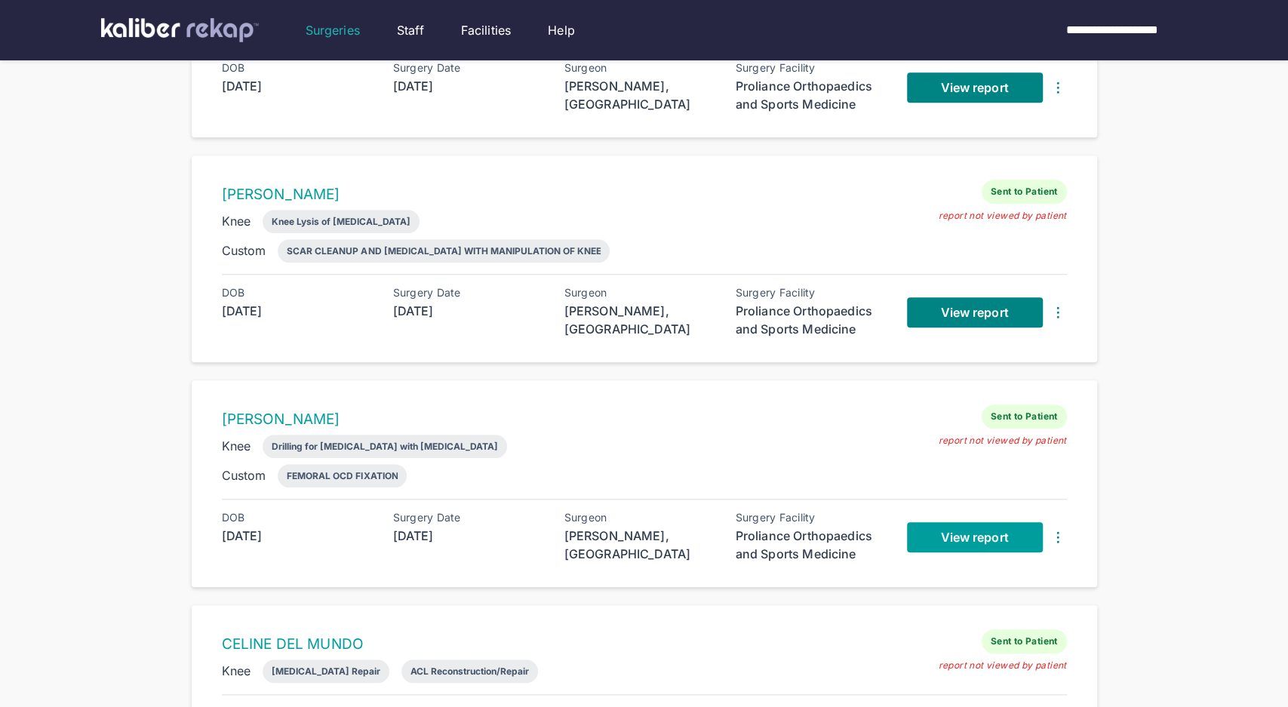
scroll to position [783, 0]
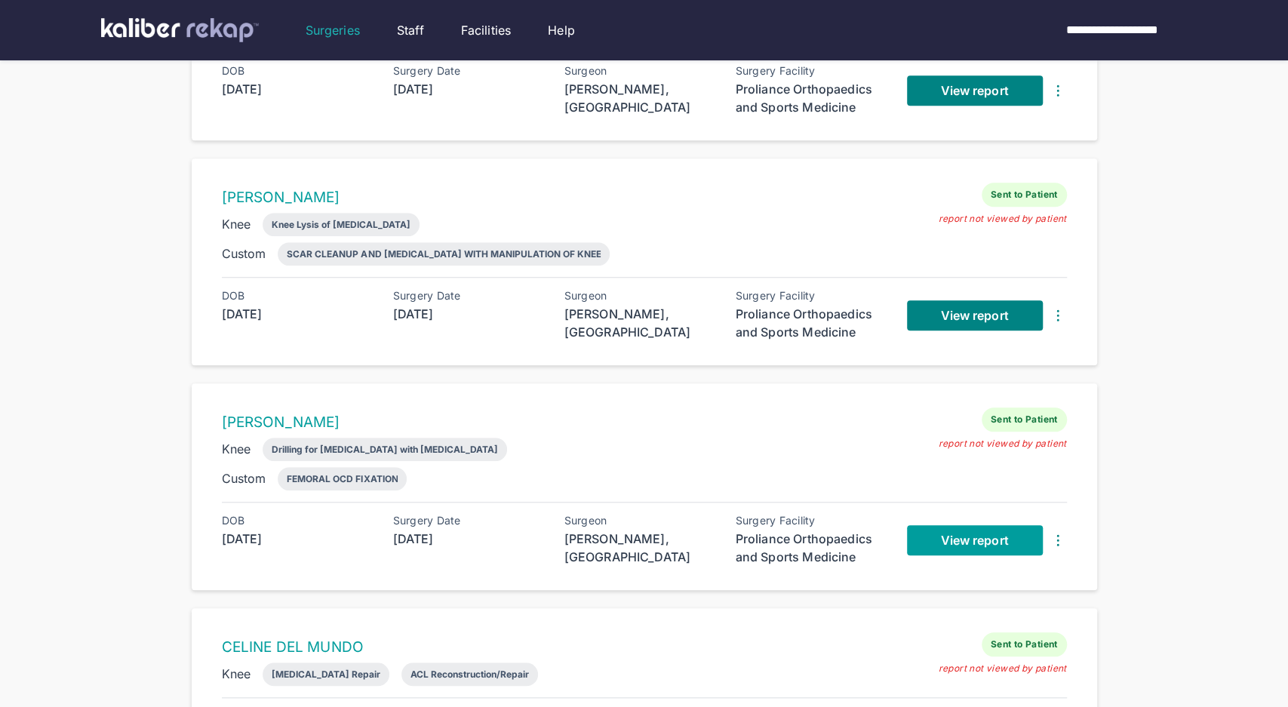
click at [946, 533] on span "View report" at bounding box center [974, 540] width 68 height 15
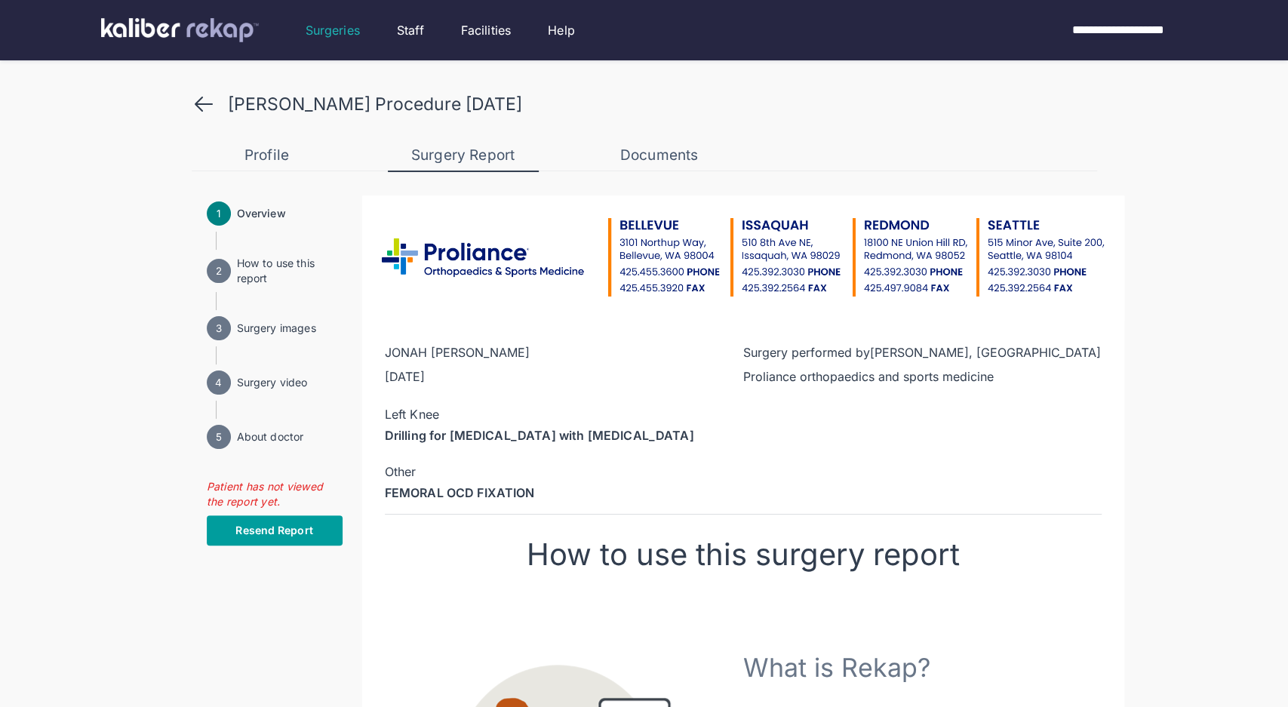
click at [263, 519] on button "Resend Report" at bounding box center [275, 530] width 136 height 30
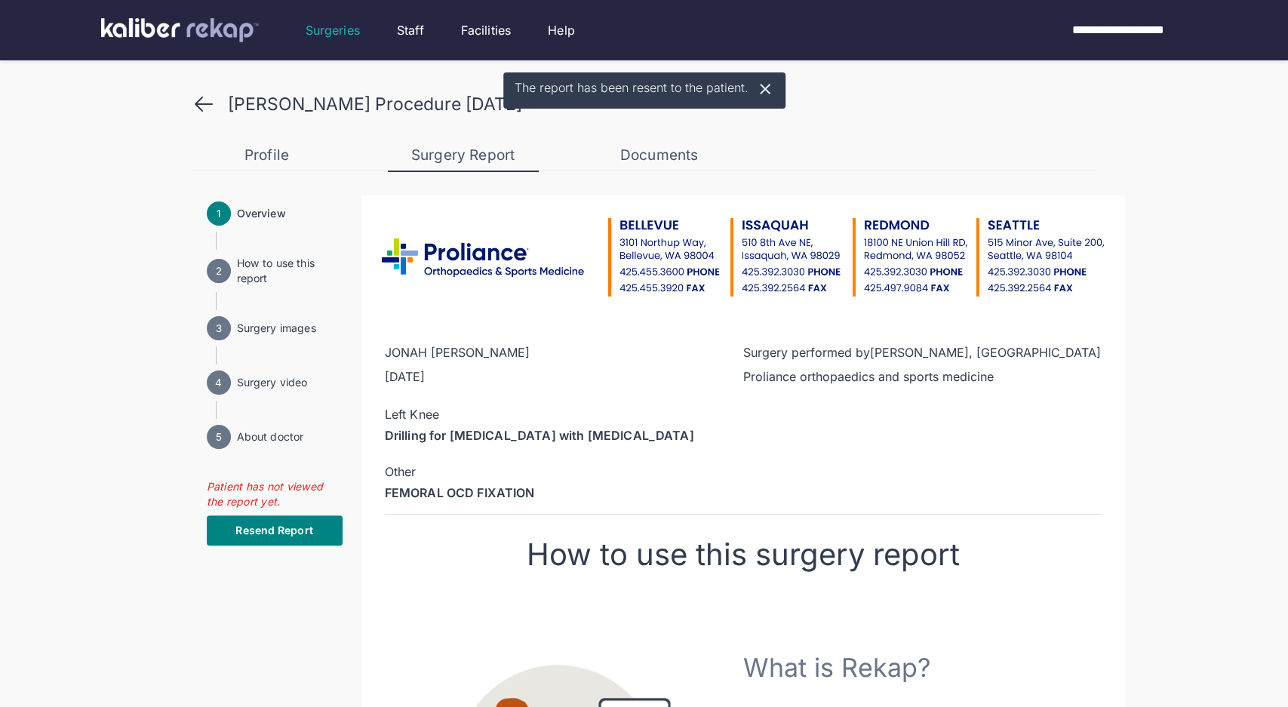
click at [209, 94] on icon at bounding box center [204, 104] width 24 height 24
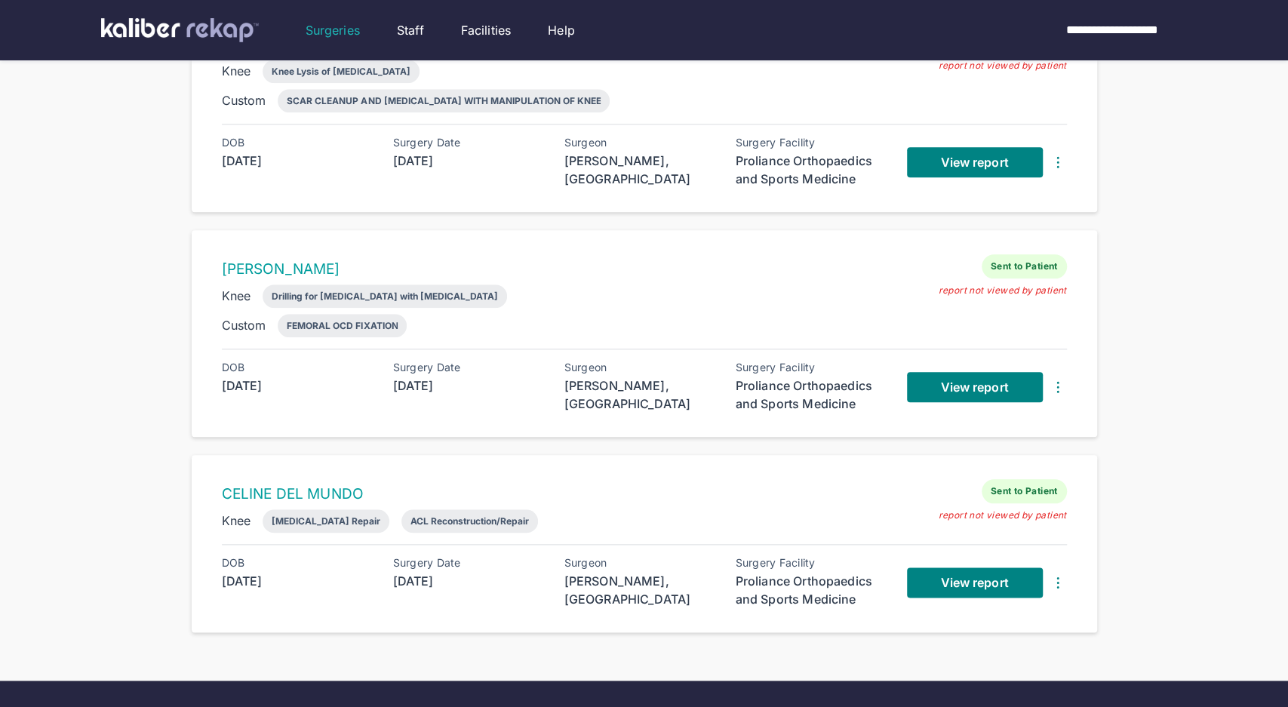
scroll to position [937, 0]
click at [958, 379] on span "View report" at bounding box center [974, 386] width 68 height 15
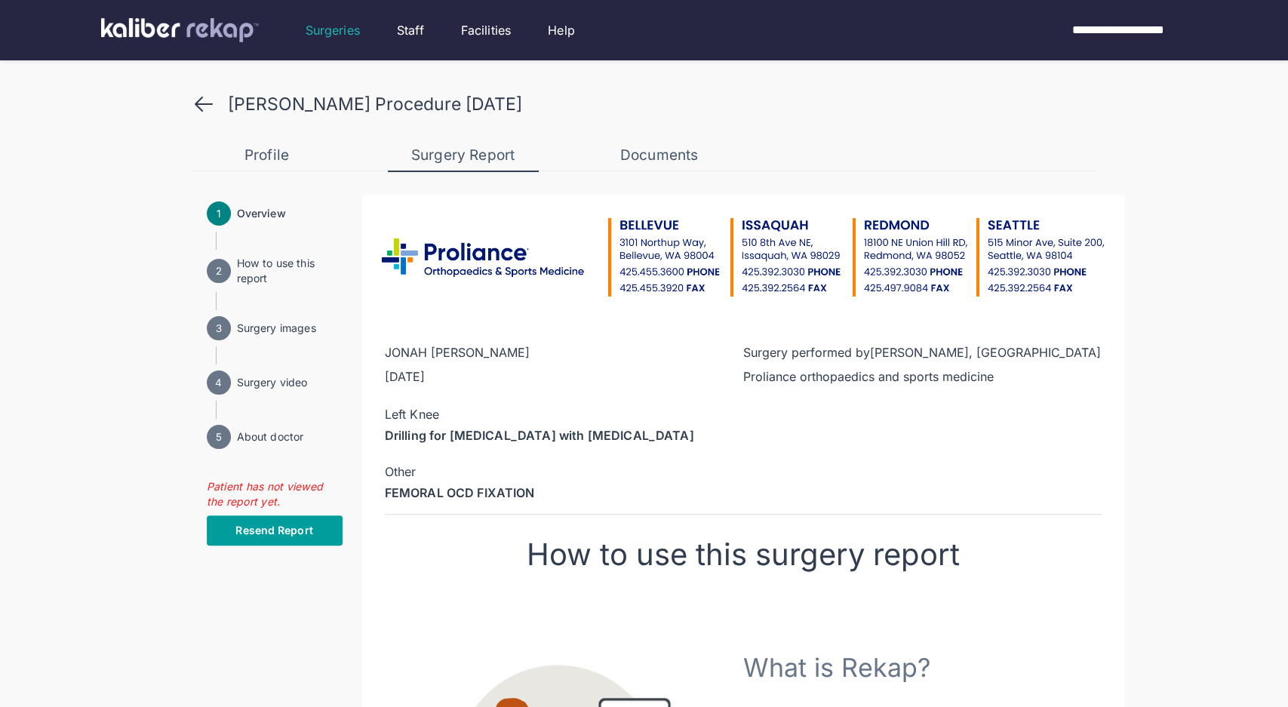
click at [286, 523] on span "Resend Report" at bounding box center [273, 530] width 77 height 15
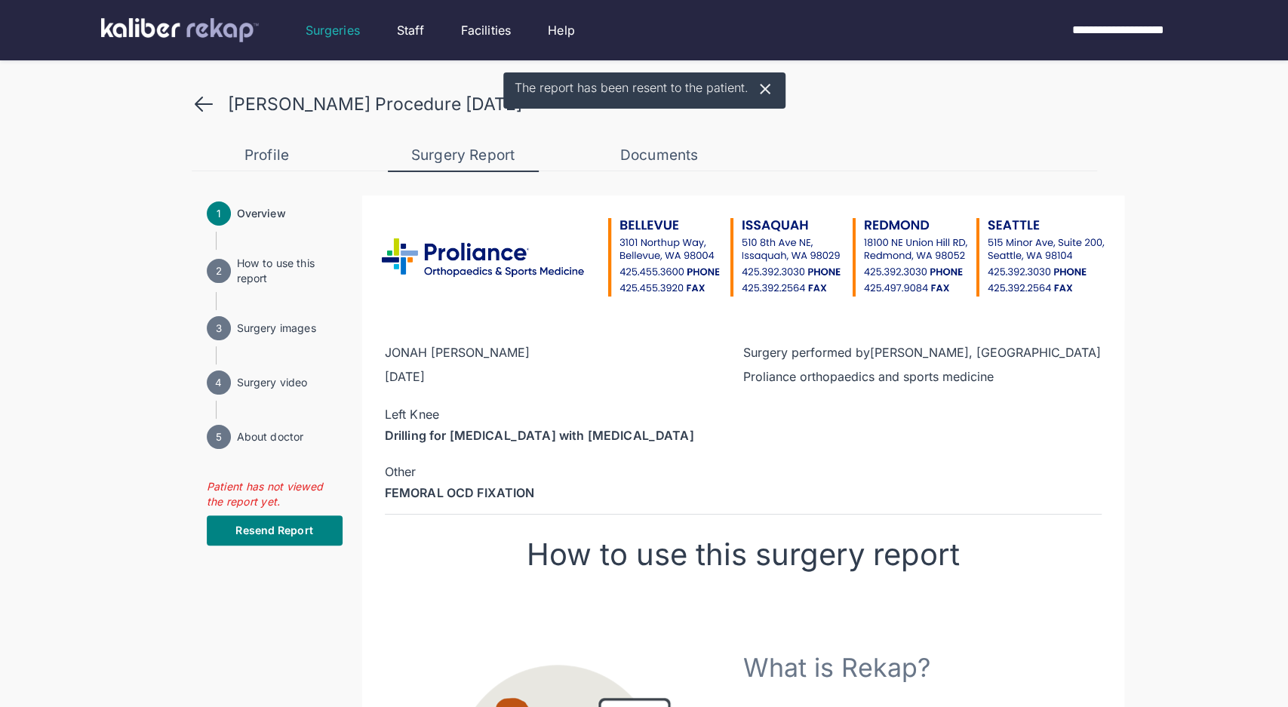
click at [197, 96] on icon at bounding box center [204, 104] width 24 height 24
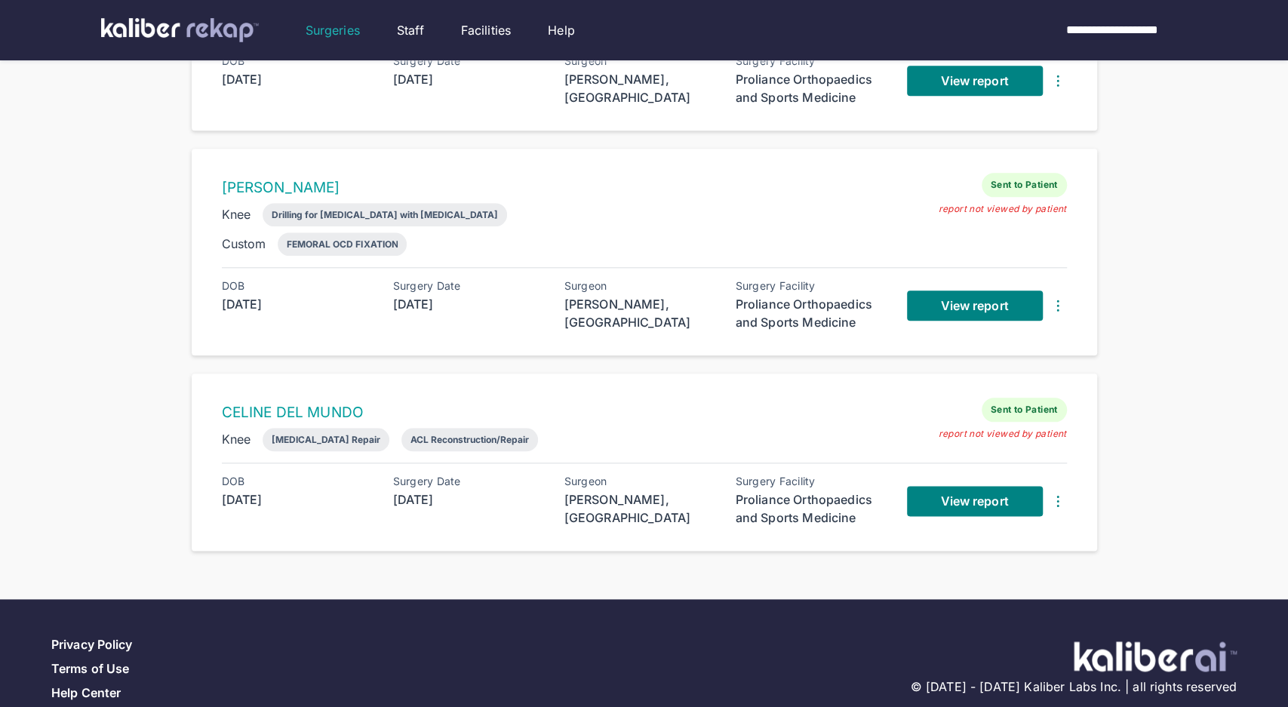
scroll to position [1024, 0]
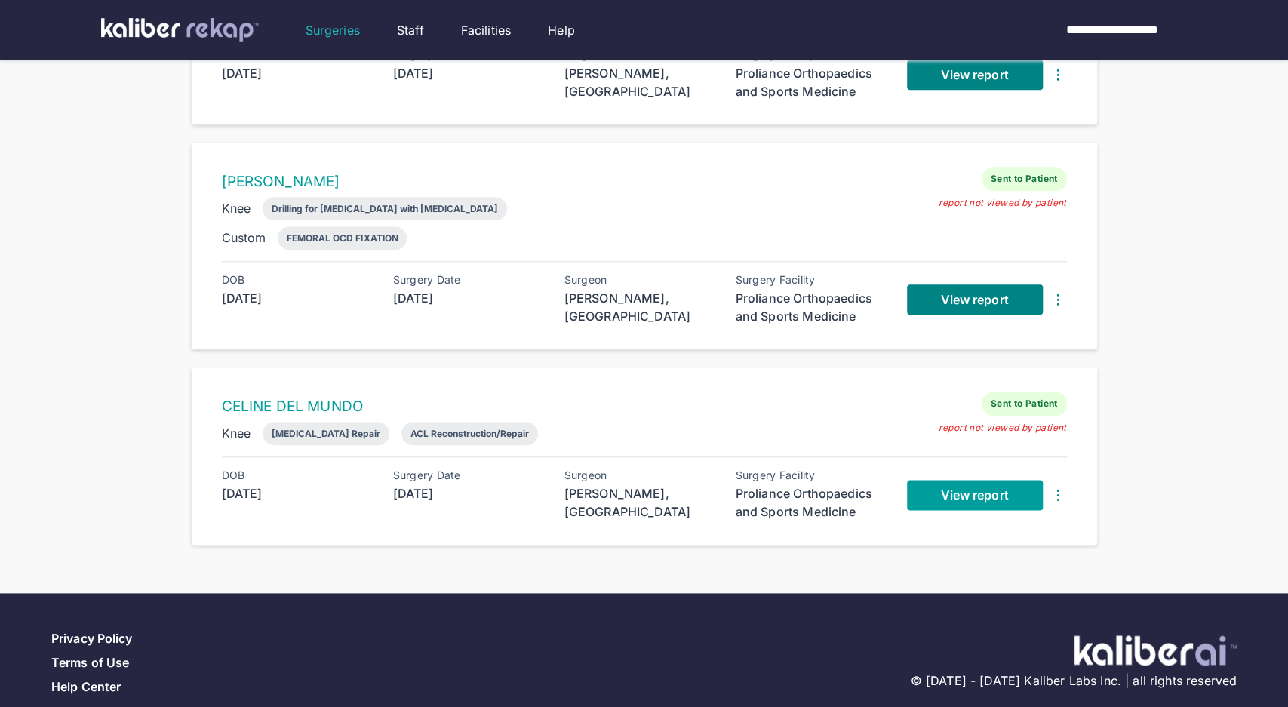
click at [966, 487] on span "View report" at bounding box center [974, 494] width 68 height 15
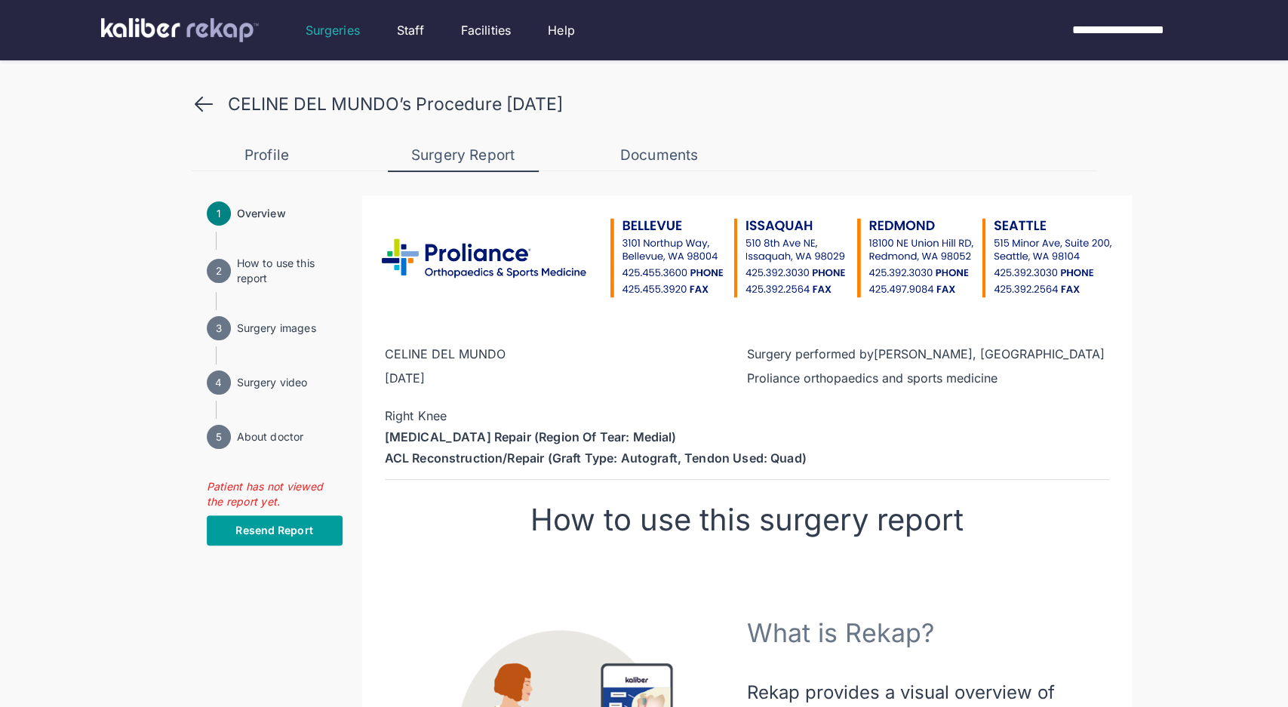
click at [283, 534] on span "Resend Report" at bounding box center [273, 530] width 77 height 15
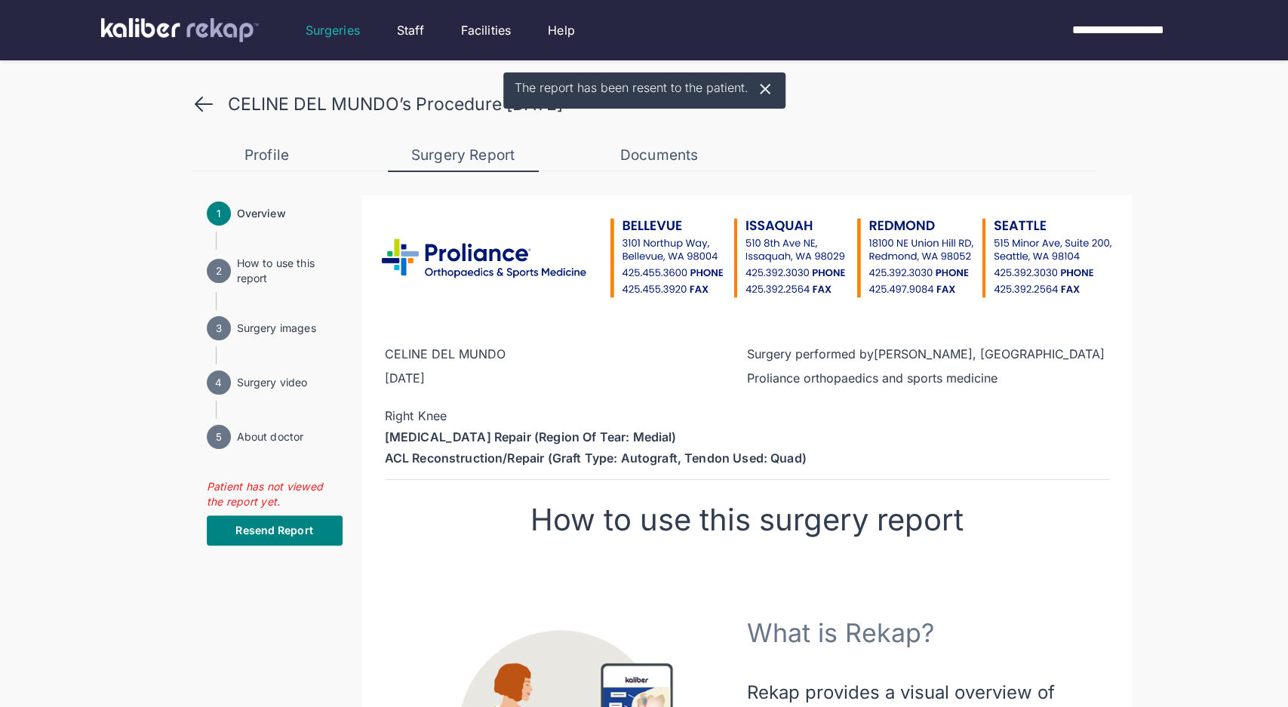
click at [223, 115] on div "CELINE DEL MUNDO’s Procedure [DATE]" at bounding box center [645, 104] width 906 height 24
click at [197, 97] on icon at bounding box center [204, 104] width 24 height 24
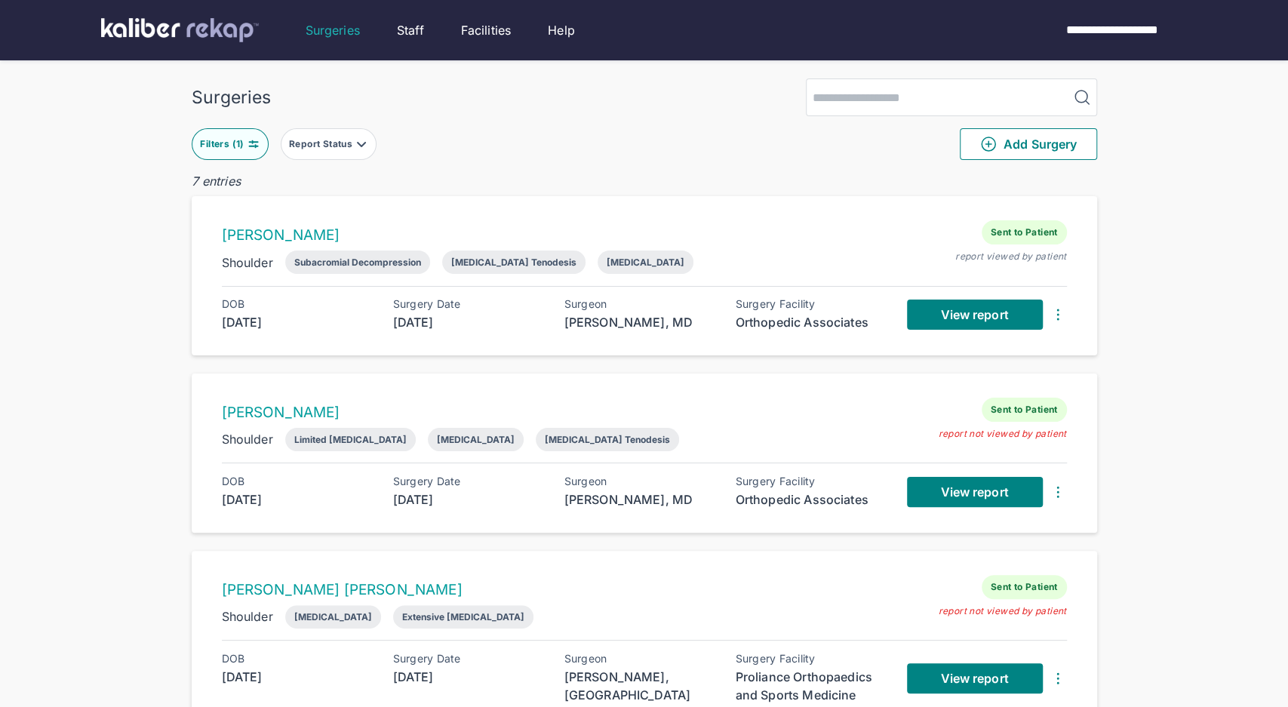
click at [237, 144] on div "Filters ( 1 )" at bounding box center [223, 144] width 47 height 12
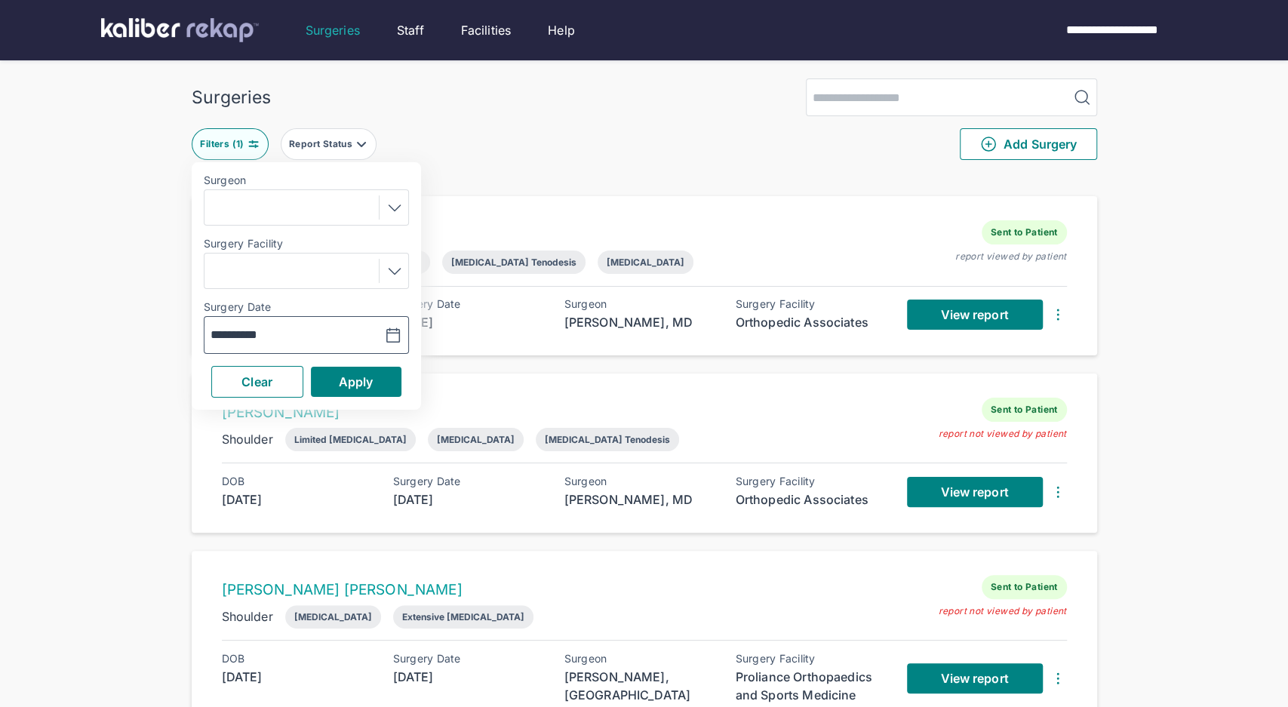
click at [402, 322] on button "button" at bounding box center [355, 335] width 104 height 35
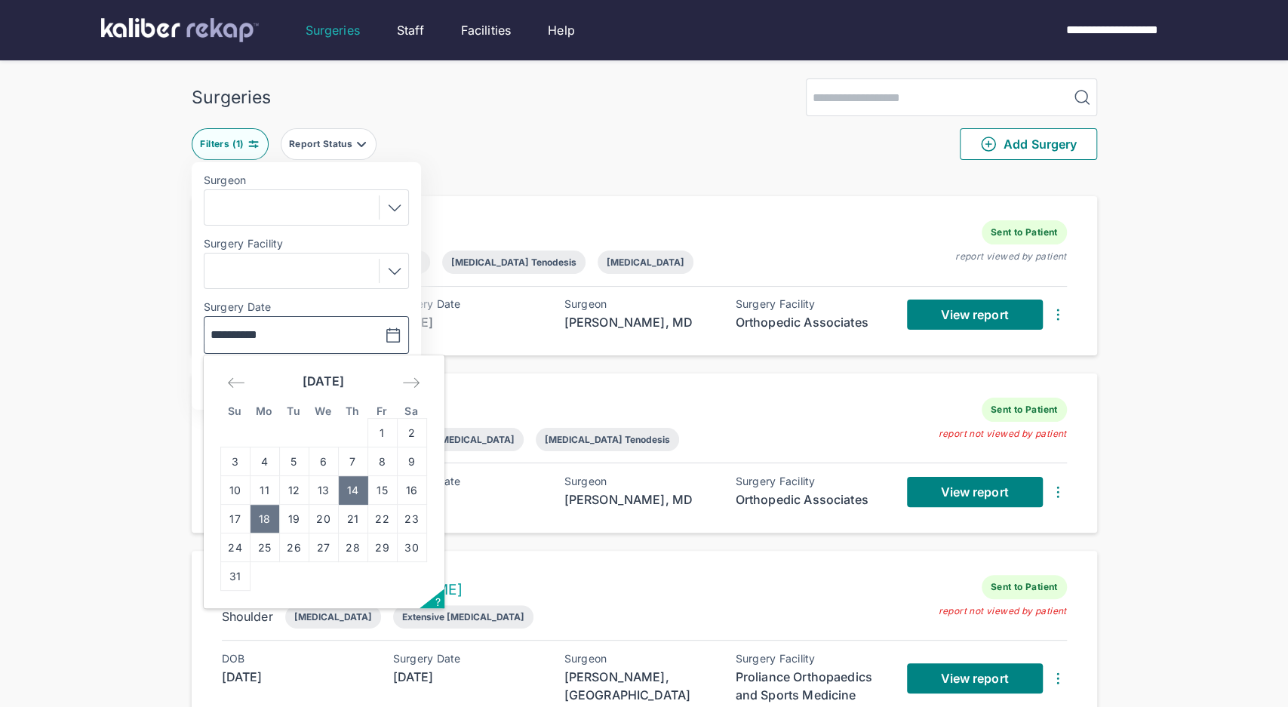
click at [266, 521] on td "18" at bounding box center [264, 519] width 29 height 29
type input "**********"
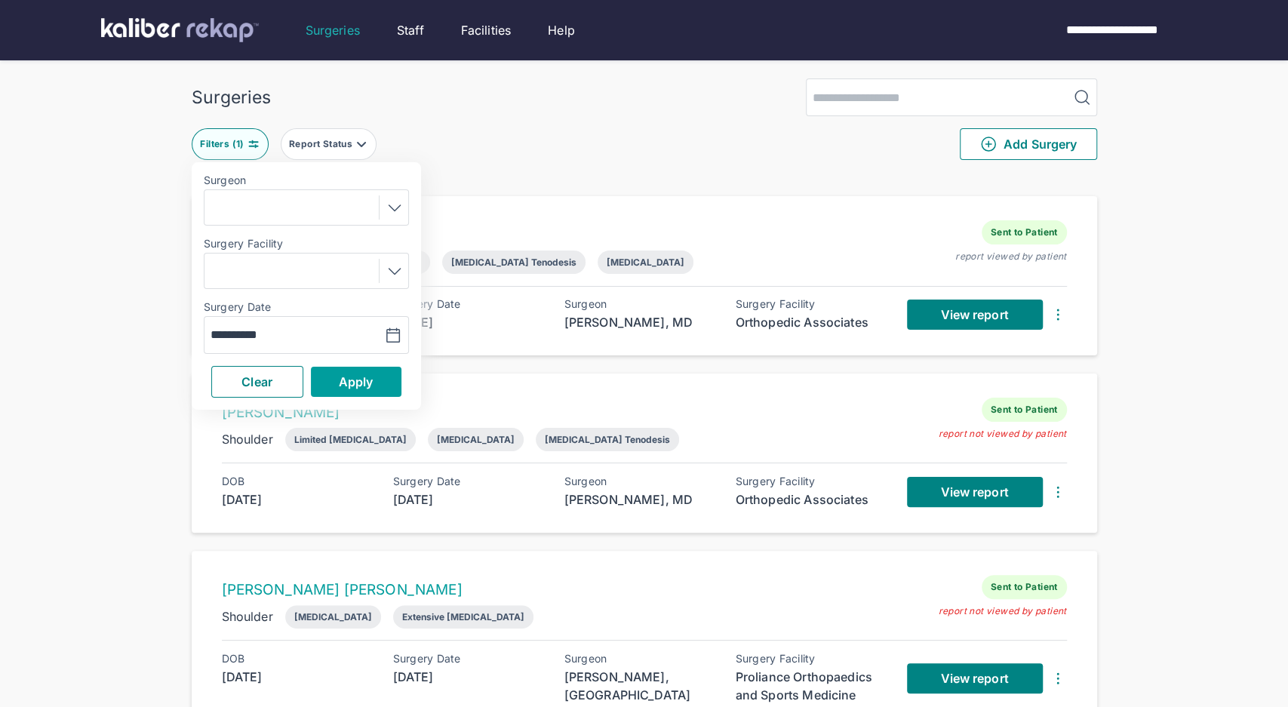
click at [369, 369] on button "Apply" at bounding box center [356, 382] width 91 height 30
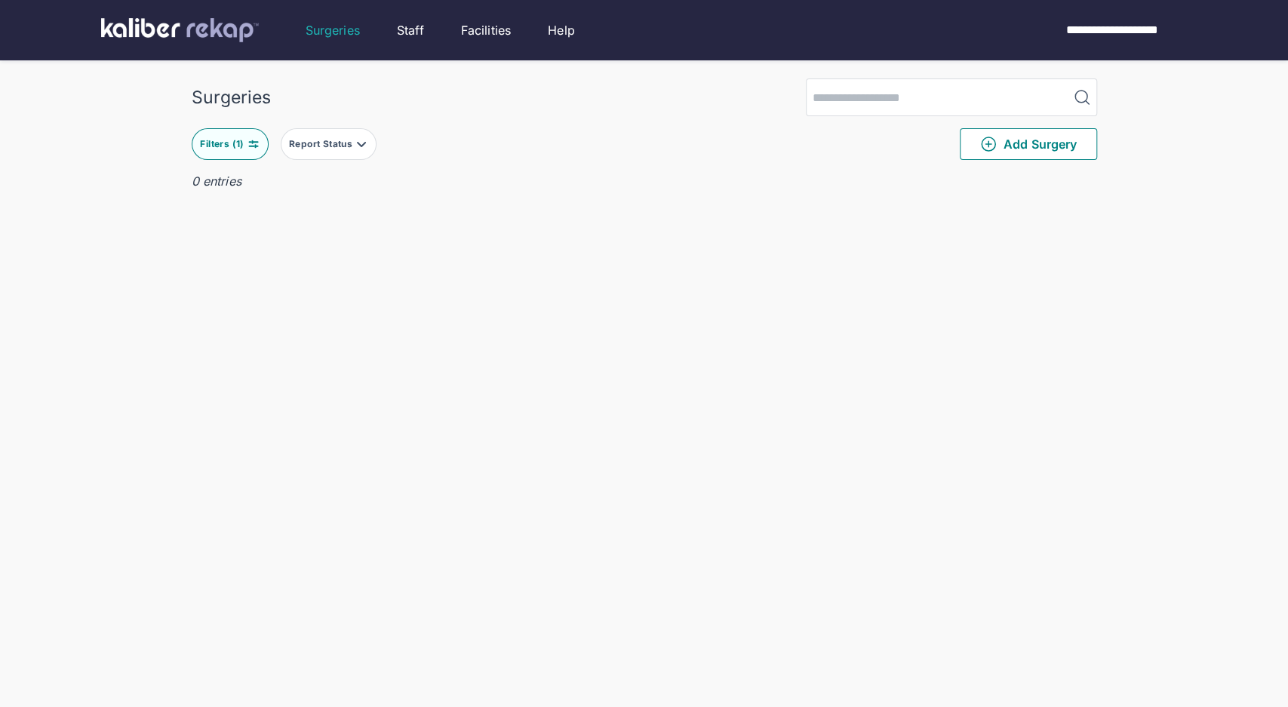
click at [236, 145] on div "Filters ( 1 )" at bounding box center [223, 144] width 47 height 12
click at [386, 334] on icon "button" at bounding box center [392, 335] width 13 height 14
click at [286, 524] on td "19" at bounding box center [293, 519] width 29 height 29
type input "**********"
click at [339, 379] on span "Apply" at bounding box center [356, 381] width 35 height 15
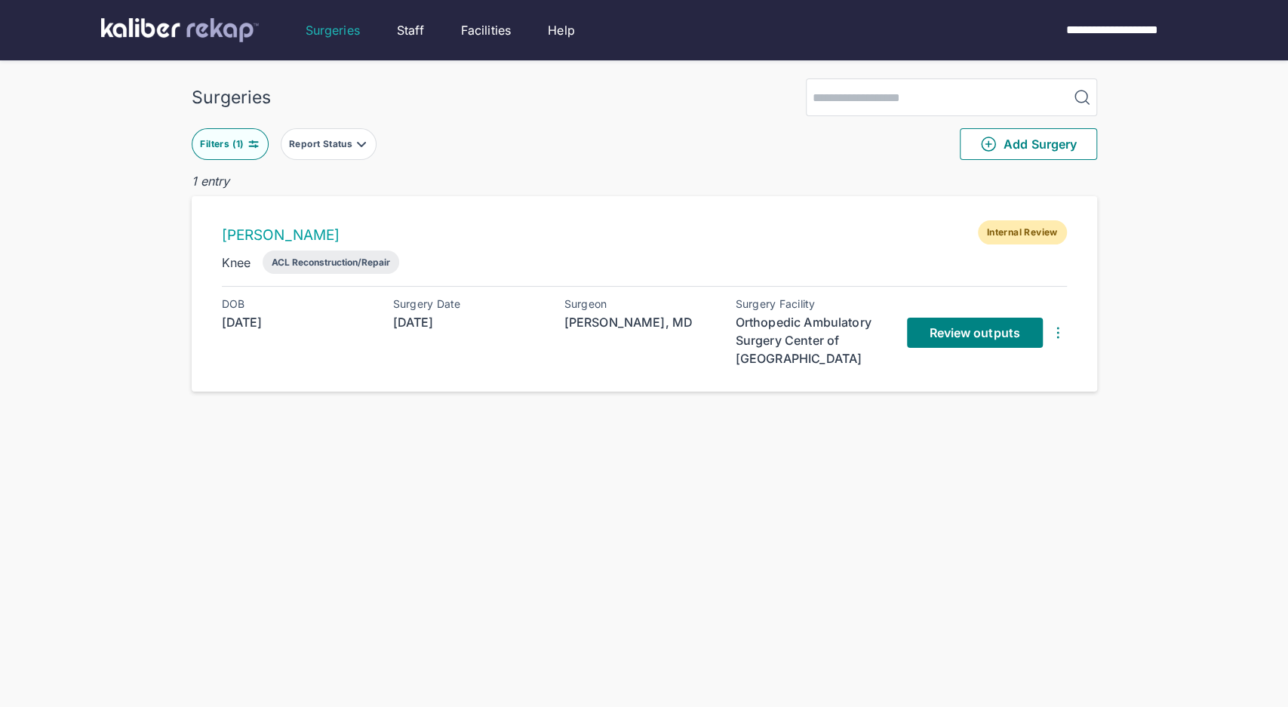
click at [227, 140] on div "Filters ( 1 )" at bounding box center [223, 144] width 47 height 12
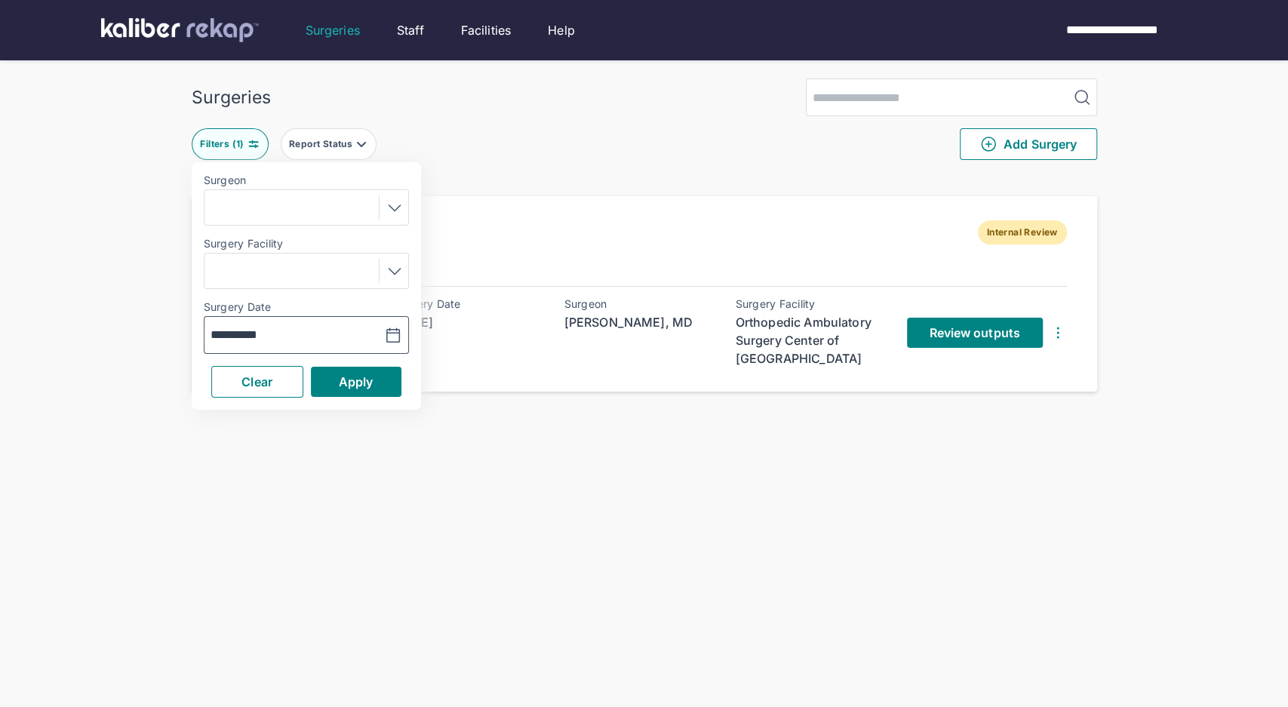
click at [398, 332] on icon "button" at bounding box center [392, 335] width 13 height 14
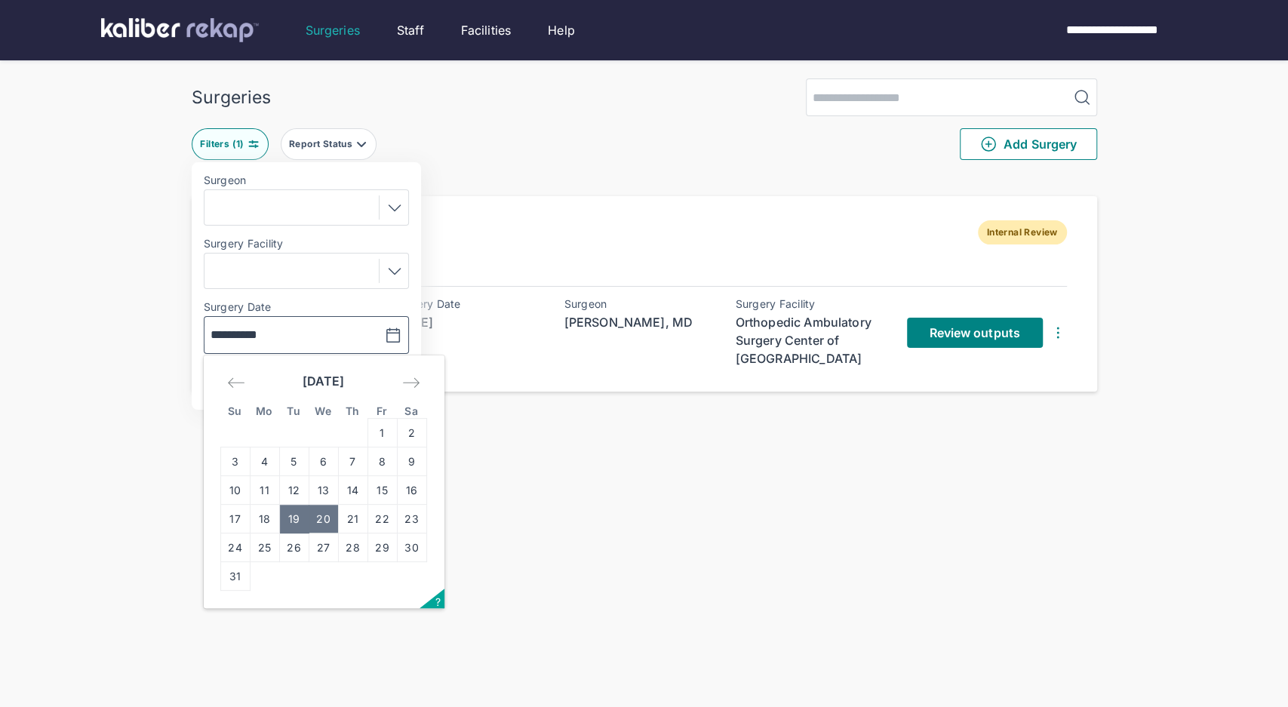
click at [319, 524] on td "20" at bounding box center [323, 519] width 29 height 29
type input "**********"
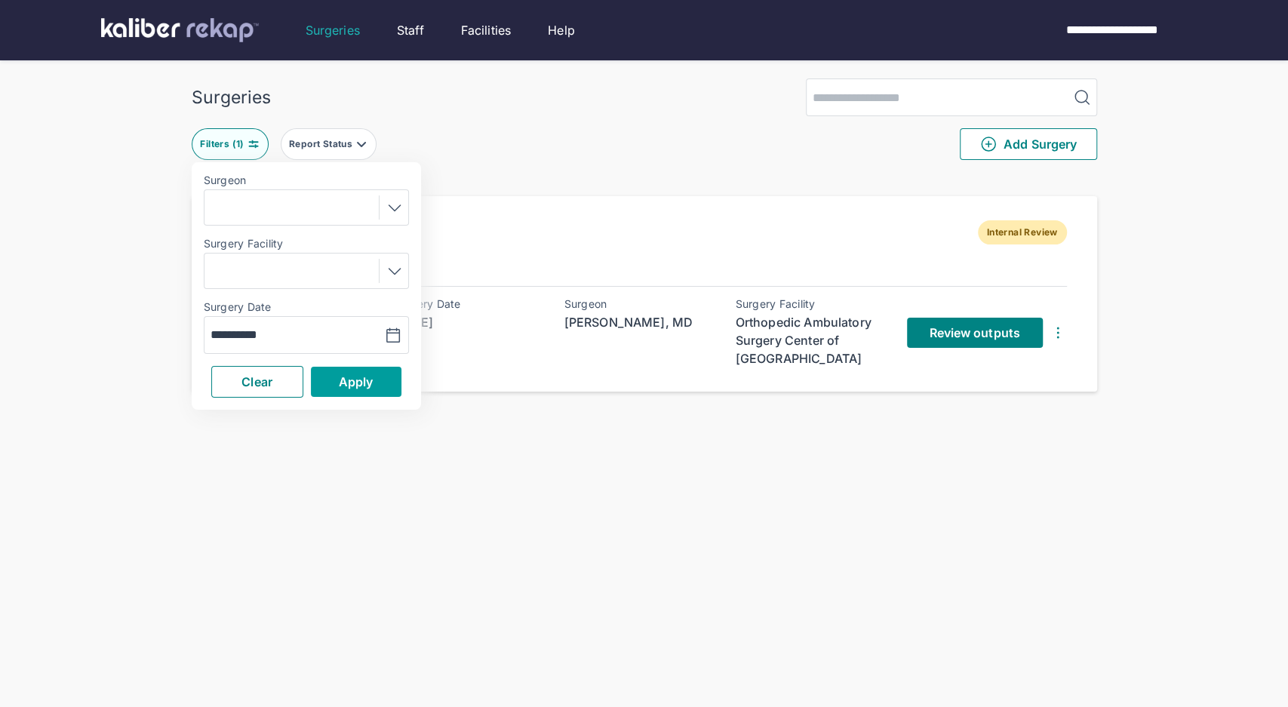
click at [370, 371] on button "Apply" at bounding box center [356, 382] width 91 height 30
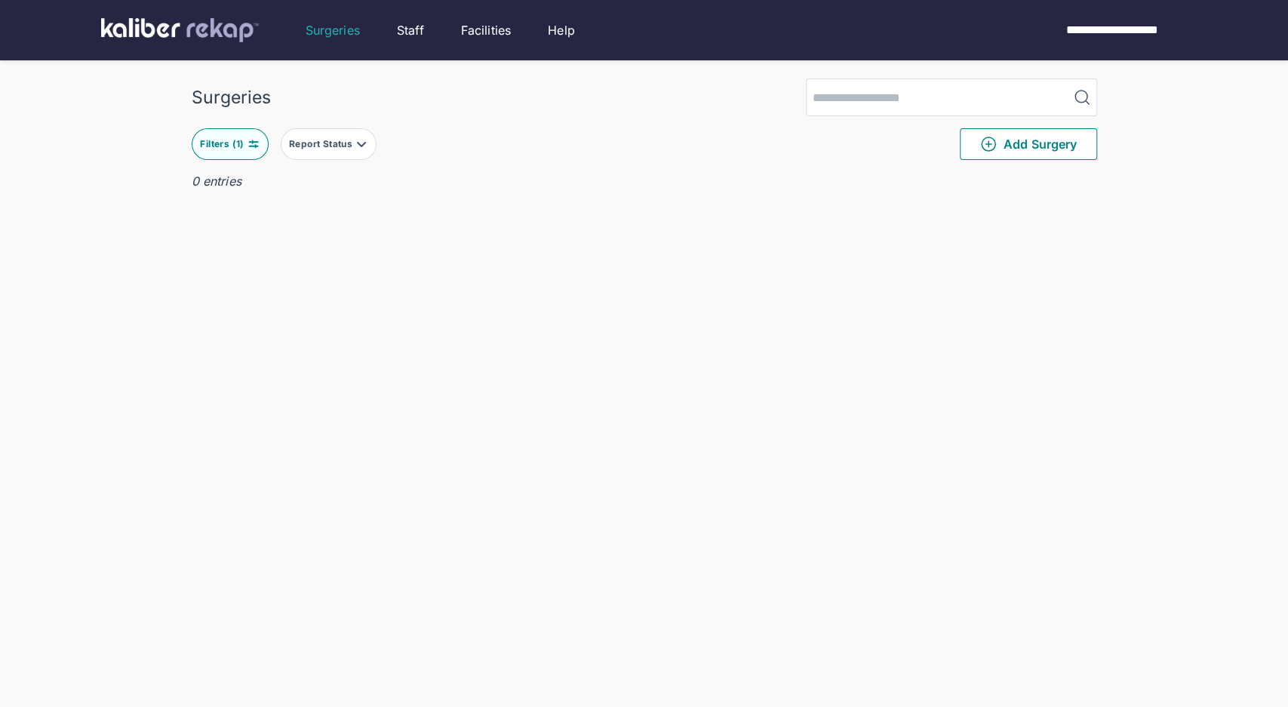
click at [242, 28] on img at bounding box center [180, 30] width 158 height 24
click at [1158, 26] on div "**********" at bounding box center [1115, 30] width 137 height 18
click at [1137, 94] on li "Logout" at bounding box center [1130, 90] width 121 height 30
